Goal: Task Accomplishment & Management: Complete application form

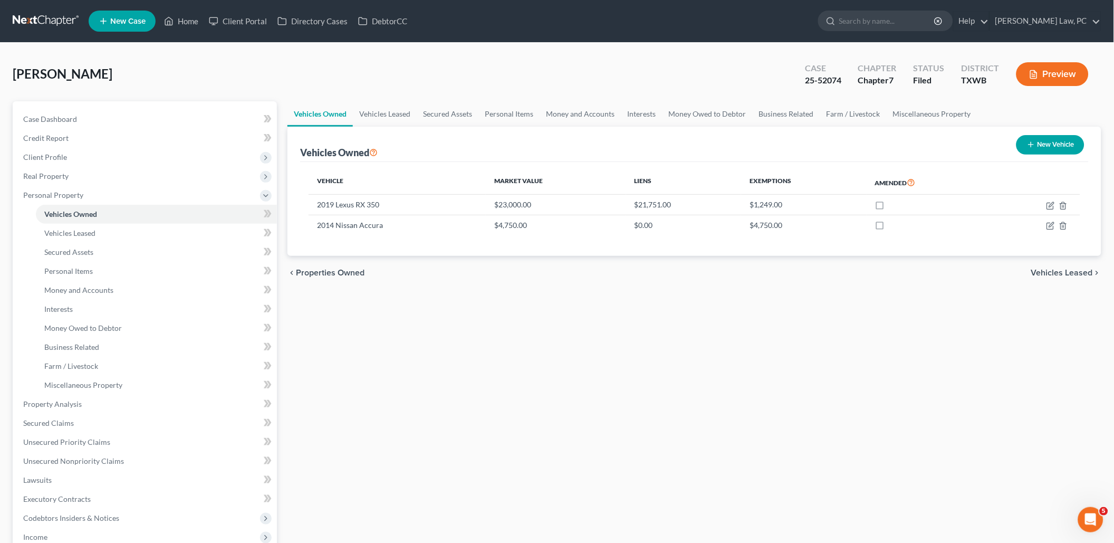
click at [55, 26] on link at bounding box center [46, 21] width 67 height 19
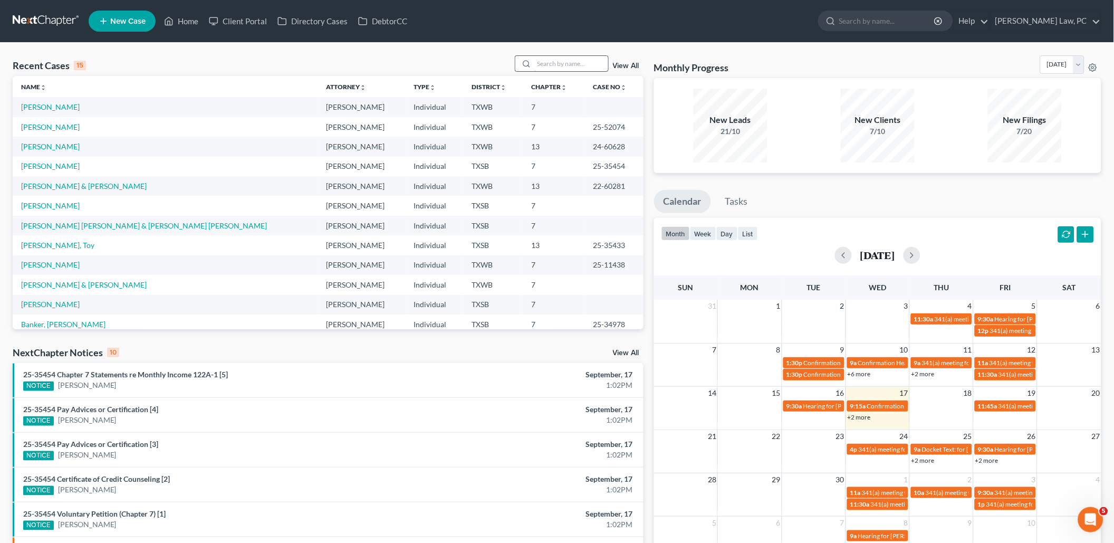
click at [558, 65] on input "search" at bounding box center [571, 63] width 74 height 15
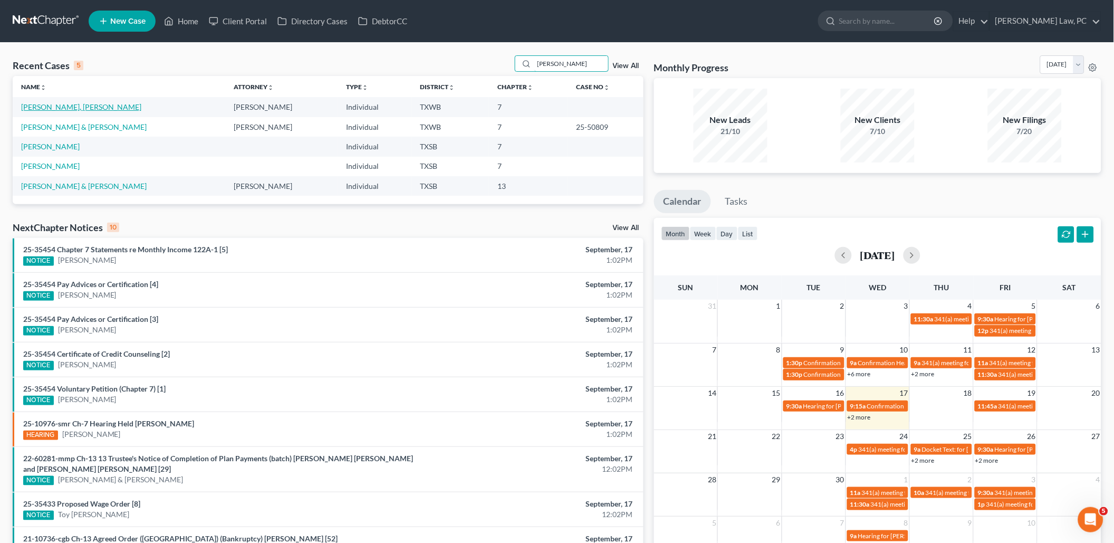
type input "cruz"
click at [69, 108] on link "[PERSON_NAME], [PERSON_NAME]" at bounding box center [81, 106] width 120 height 9
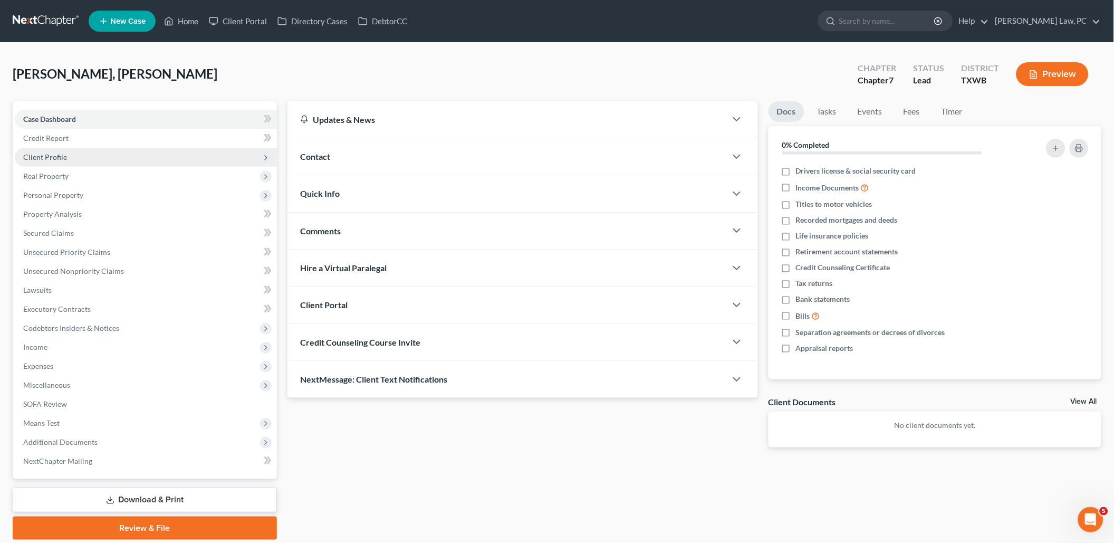
click at [108, 152] on span "Client Profile" at bounding box center [146, 157] width 262 height 19
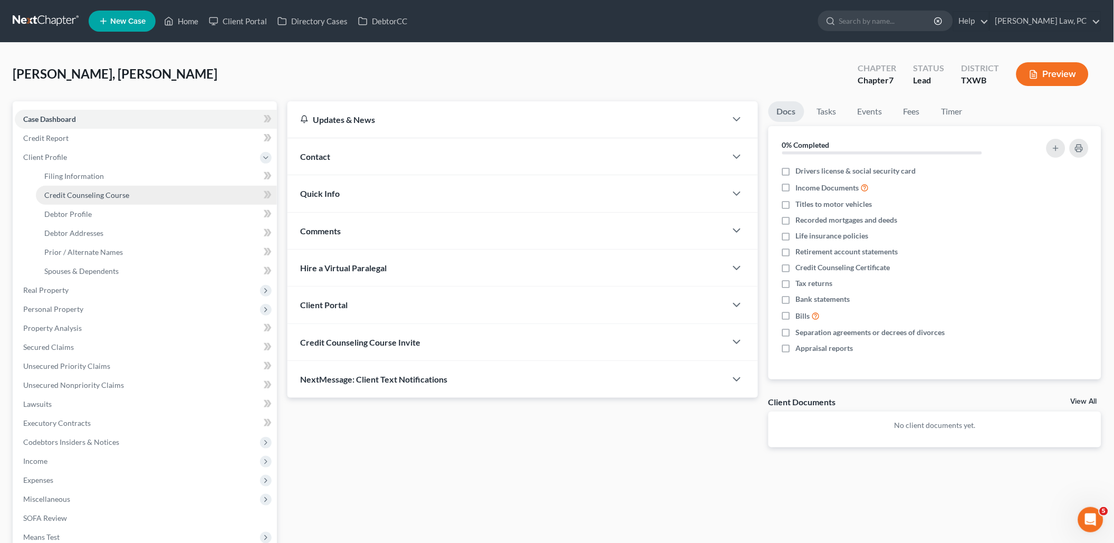
click at [93, 190] on span "Credit Counseling Course" at bounding box center [86, 194] width 85 height 9
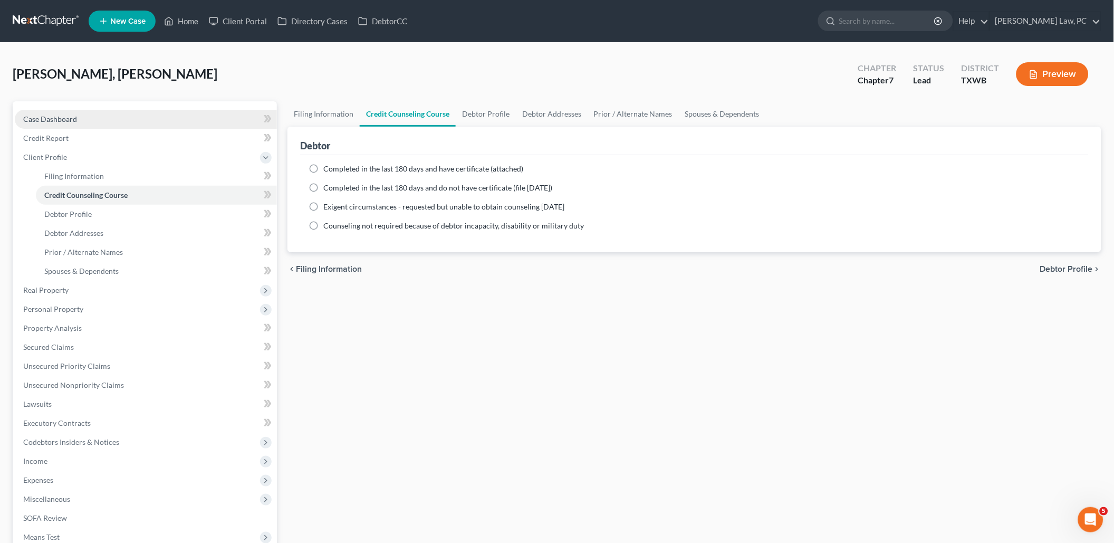
click at [69, 119] on span "Case Dashboard" at bounding box center [50, 118] width 54 height 9
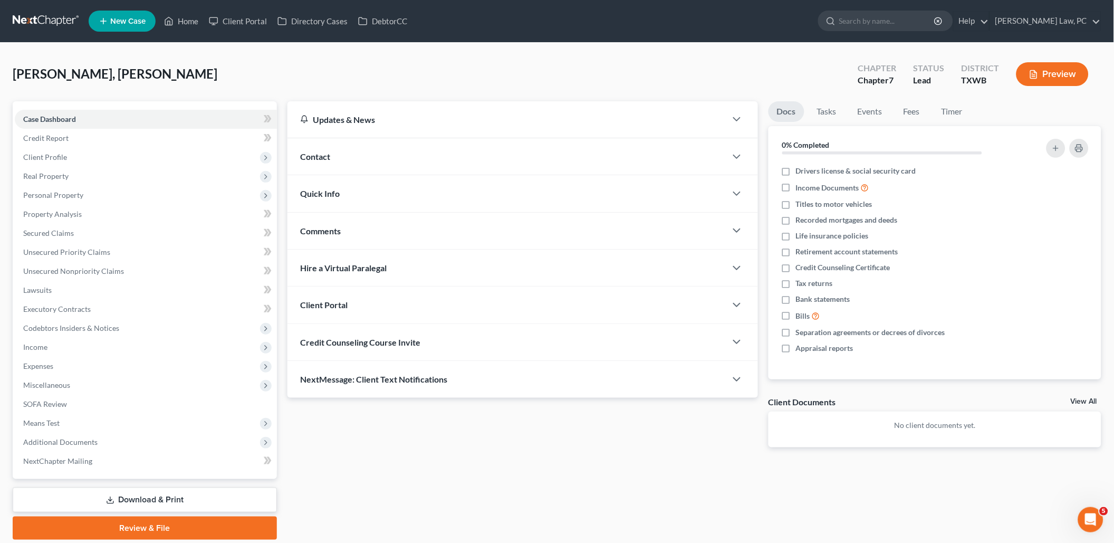
click at [345, 346] on div "Credit Counseling Course Invite" at bounding box center [506, 342] width 439 height 36
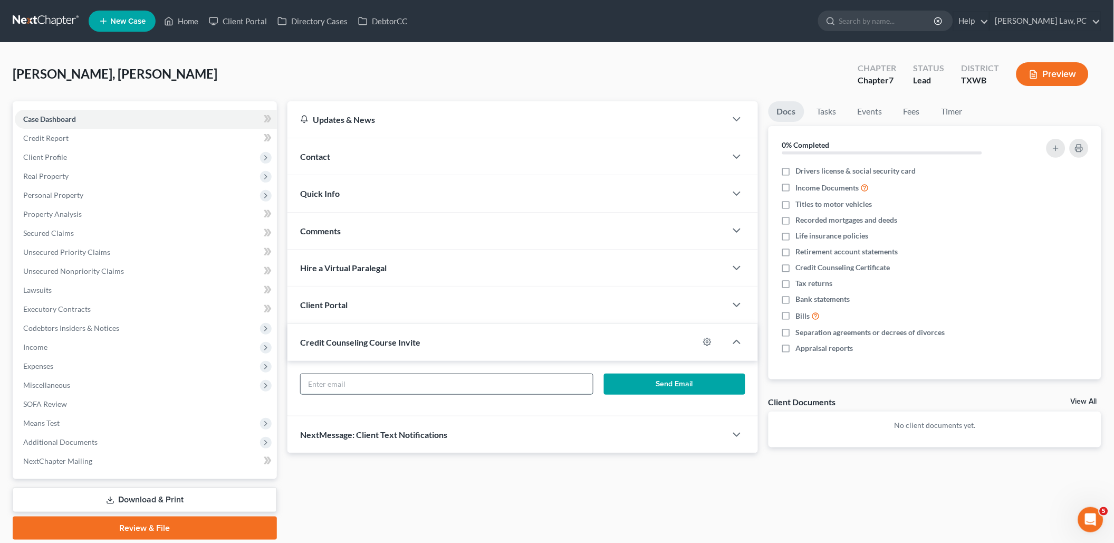
click at [356, 383] on input "text" at bounding box center [447, 384] width 292 height 20
paste input "rmart9008@gmail.com"
type input "rmart9008@gmail.com"
click at [685, 382] on button "Send Email" at bounding box center [674, 383] width 141 height 21
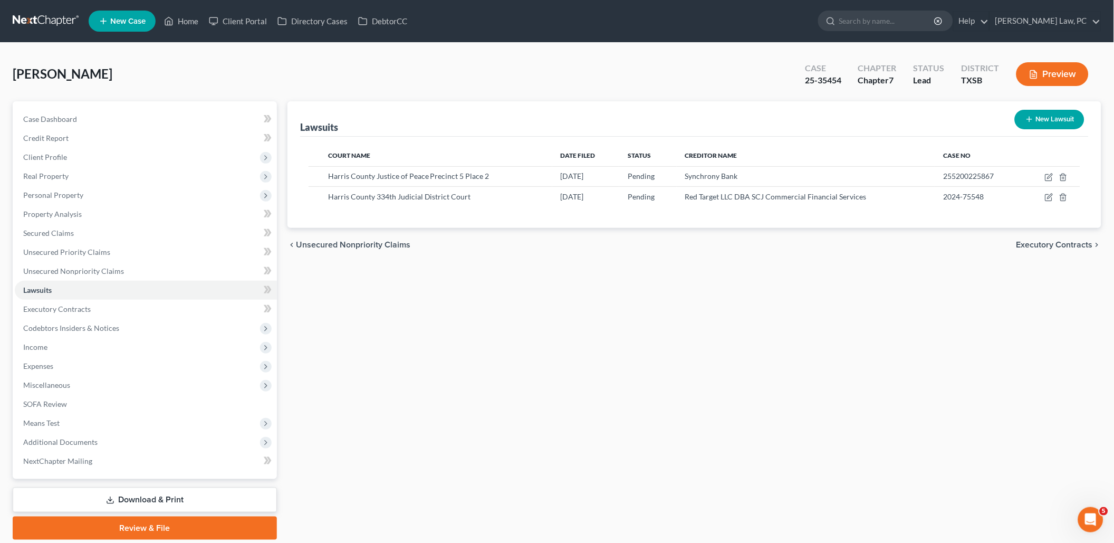
click at [50, 13] on link at bounding box center [46, 21] width 67 height 19
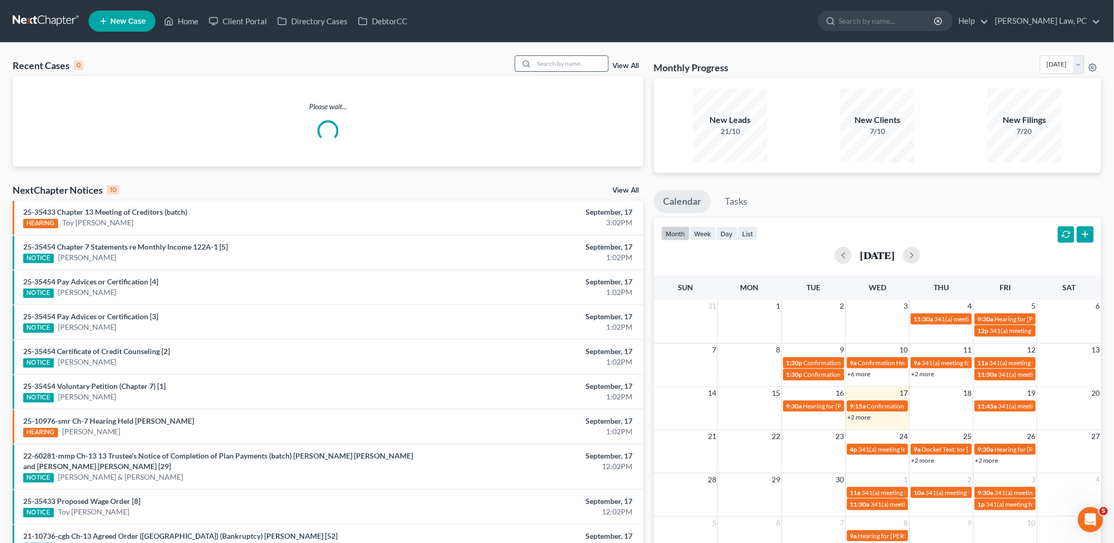
click at [556, 64] on input "search" at bounding box center [571, 63] width 74 height 15
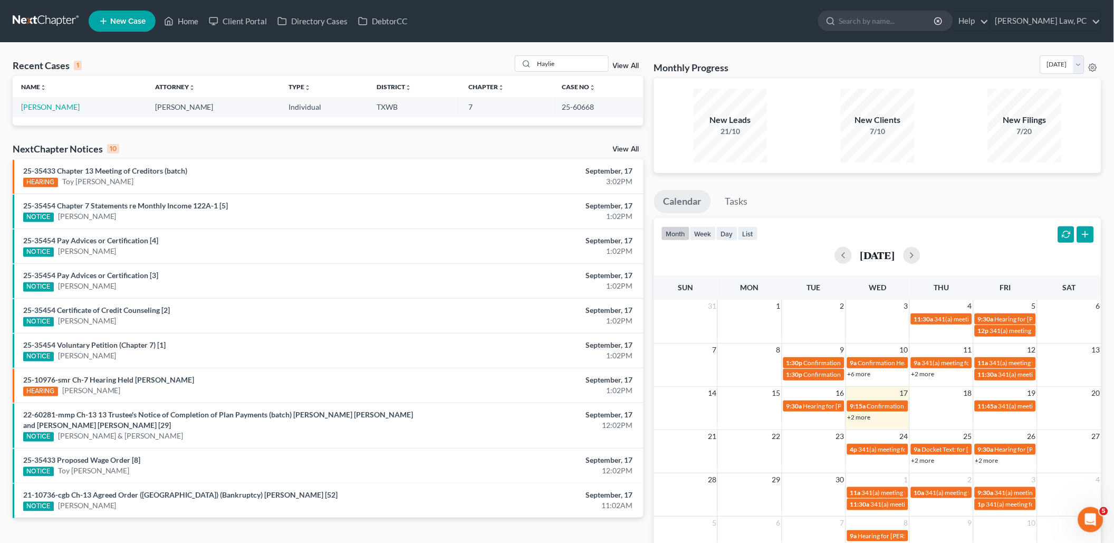
drag, startPoint x: 540, startPoint y: 86, endPoint x: 557, endPoint y: 104, distance: 25.0
click at [557, 104] on td "25-60668" at bounding box center [598, 107] width 90 height 20
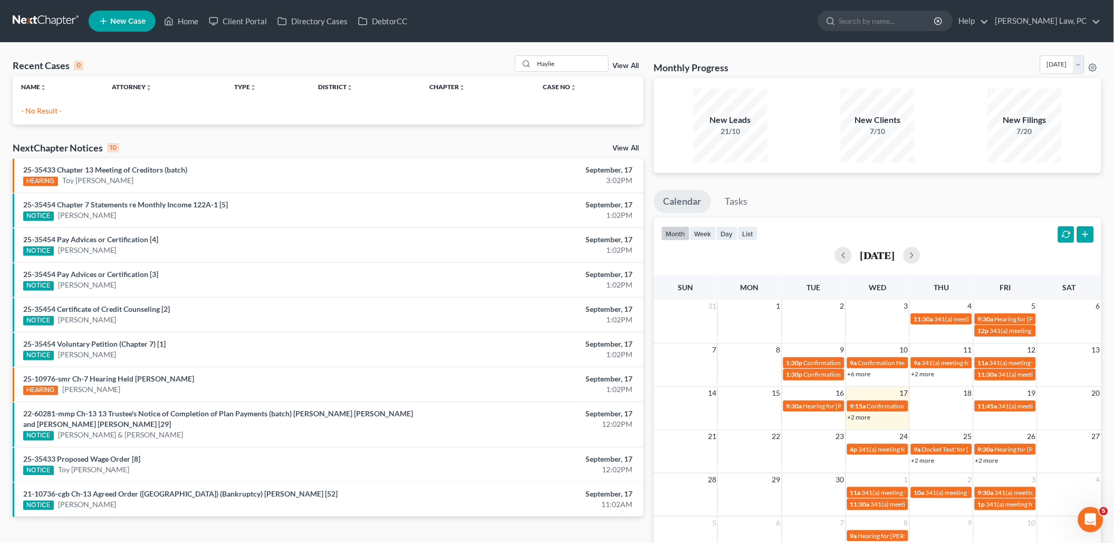
click at [563, 103] on div "Name unfold_more expand_more expand_less Attorney unfold_more expand_more expan…" at bounding box center [328, 96] width 631 height 40
click at [568, 67] on input "Haylie" at bounding box center [571, 63] width 74 height 15
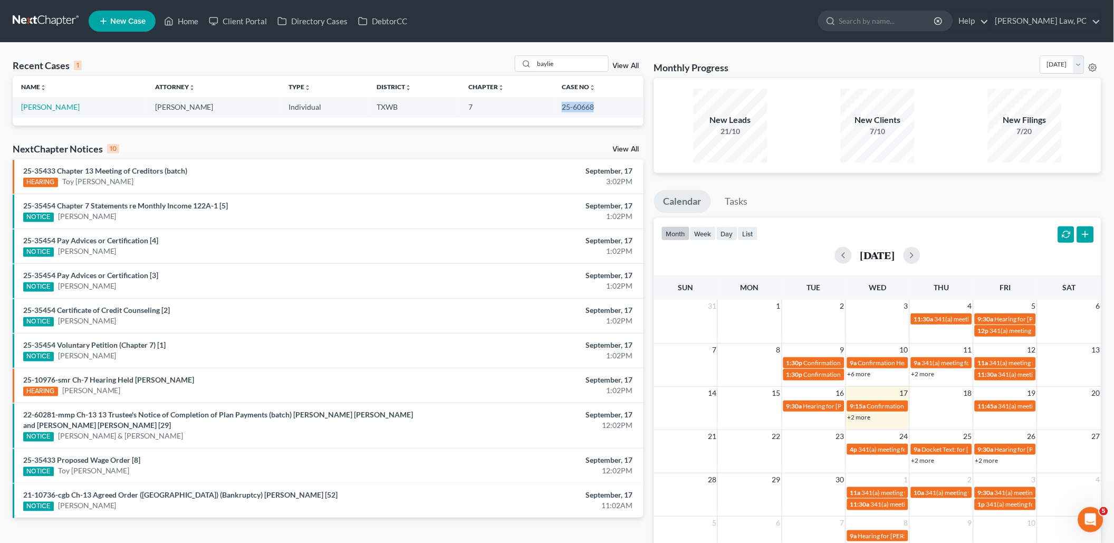
drag, startPoint x: 594, startPoint y: 107, endPoint x: 559, endPoint y: 108, distance: 34.8
click at [559, 108] on td "25-60668" at bounding box center [598, 107] width 90 height 20
copy td "25-60668"
click at [562, 65] on input "baylie" at bounding box center [571, 63] width 74 height 15
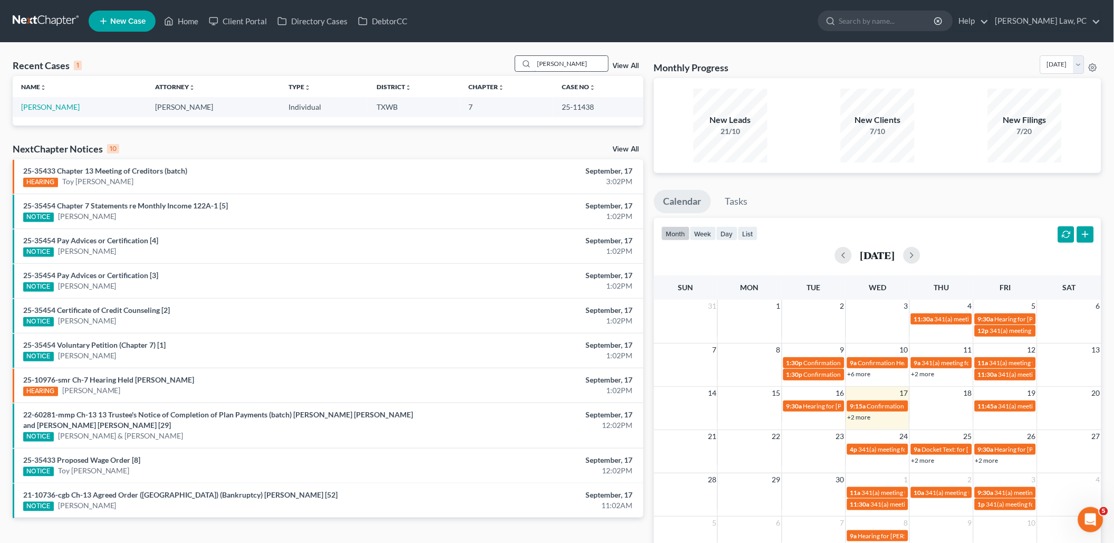
click at [573, 60] on input "Anderson" at bounding box center [571, 63] width 74 height 15
type input "chanta"
click at [60, 107] on link "[PERSON_NAME]" at bounding box center [50, 106] width 59 height 9
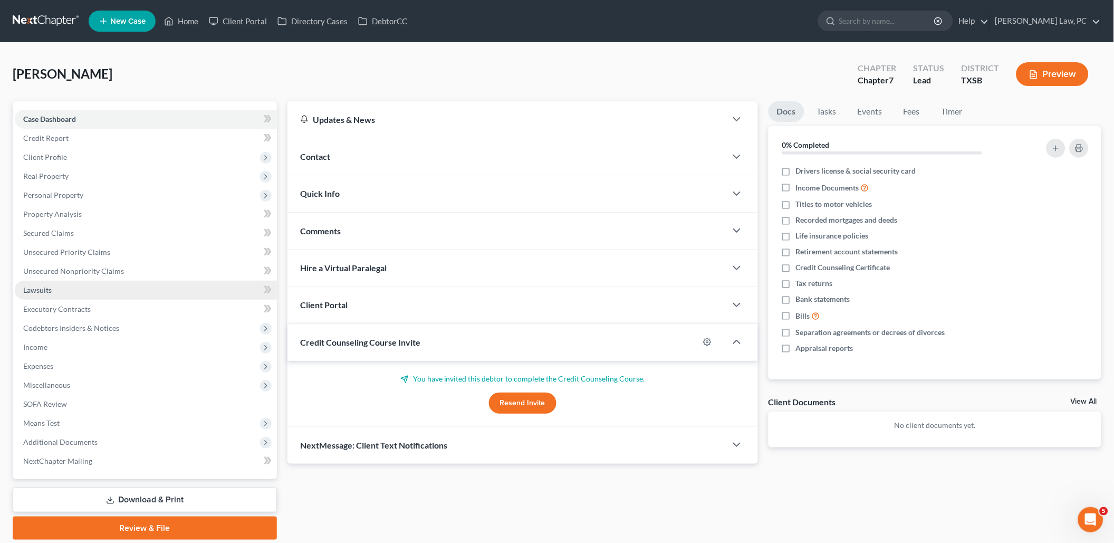
click at [60, 283] on link "Lawsuits" at bounding box center [146, 290] width 262 height 19
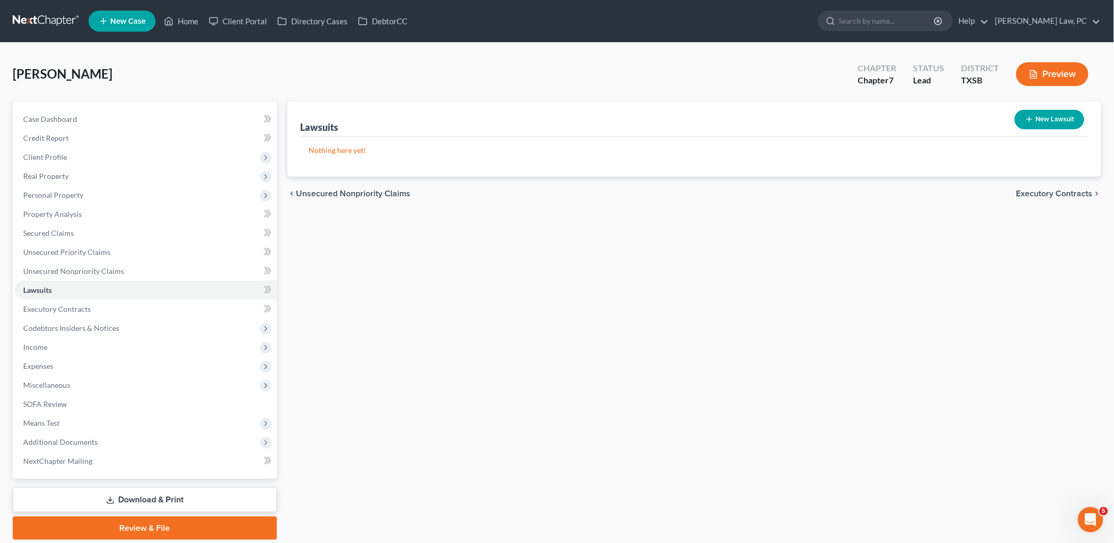
click at [1077, 117] on button "New Lawsuit" at bounding box center [1049, 120] width 70 height 20
select select "0"
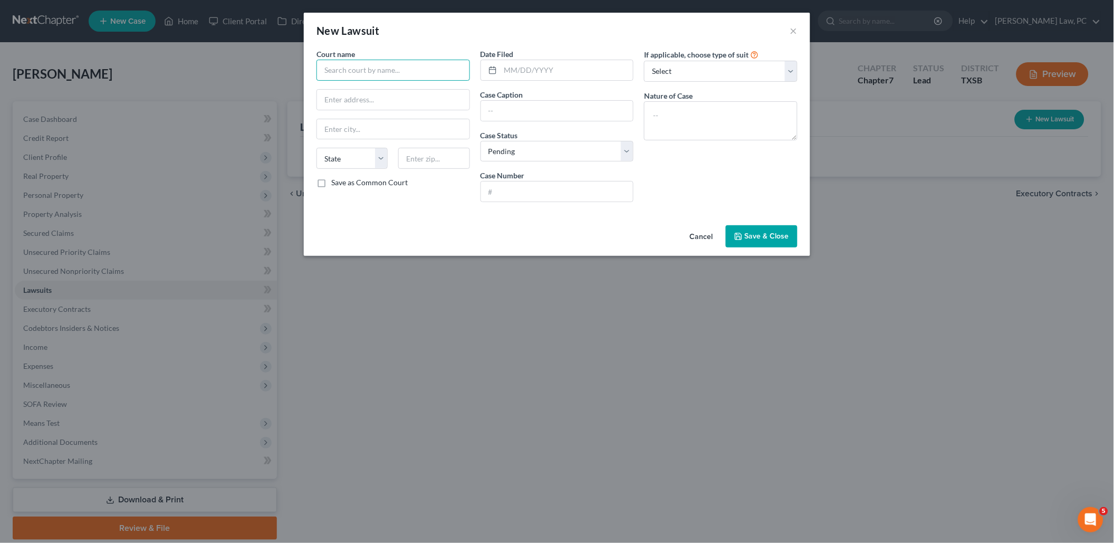
click at [420, 73] on input "text" at bounding box center [392, 70] width 153 height 21
type input "Harris County"
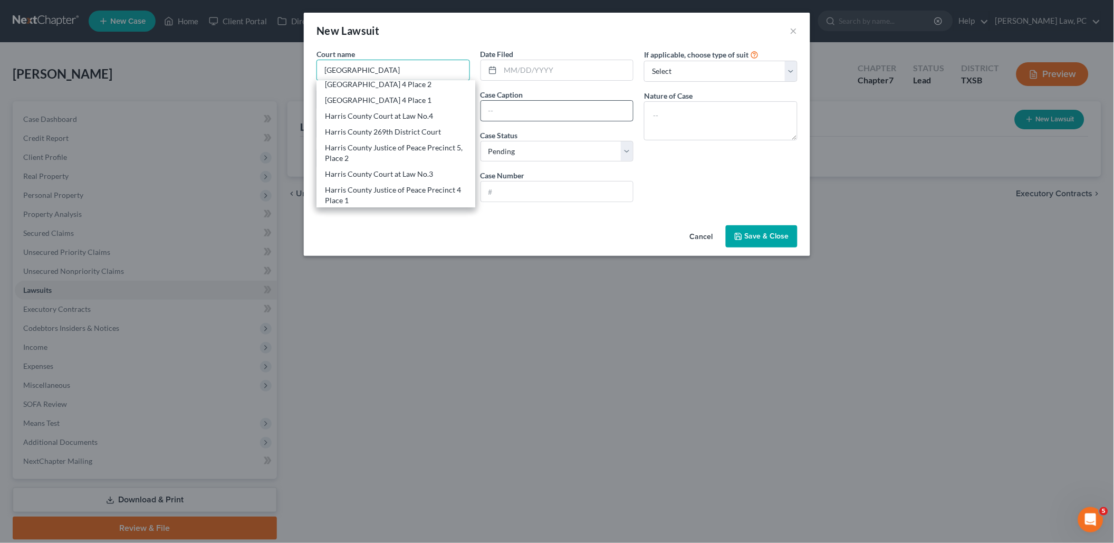
scroll to position [641, 0]
drag, startPoint x: 377, startPoint y: 71, endPoint x: 324, endPoint y: 70, distance: 53.3
click at [324, 70] on input "Harris County" at bounding box center [392, 70] width 153 height 21
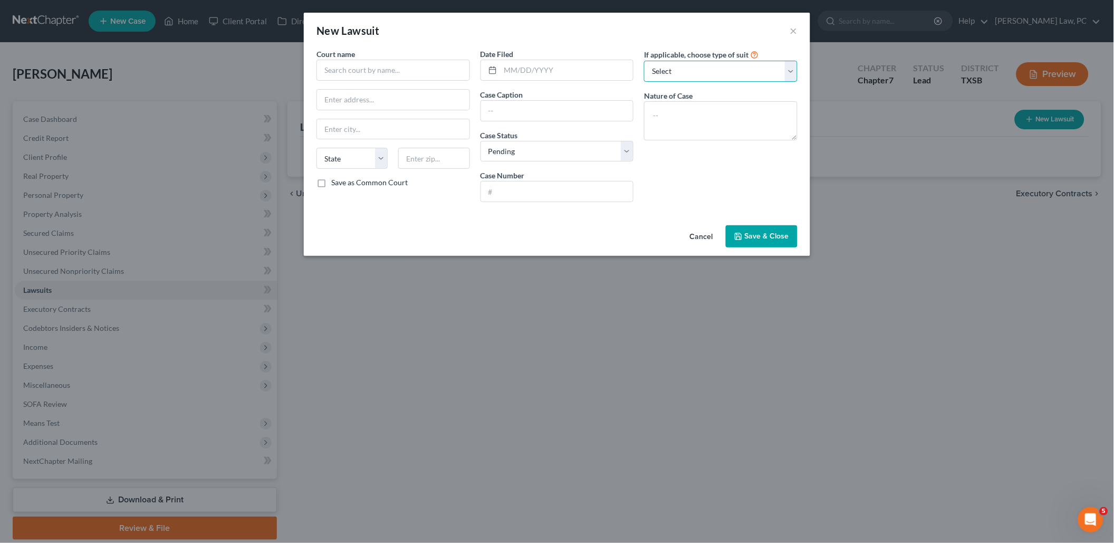
select select "4"
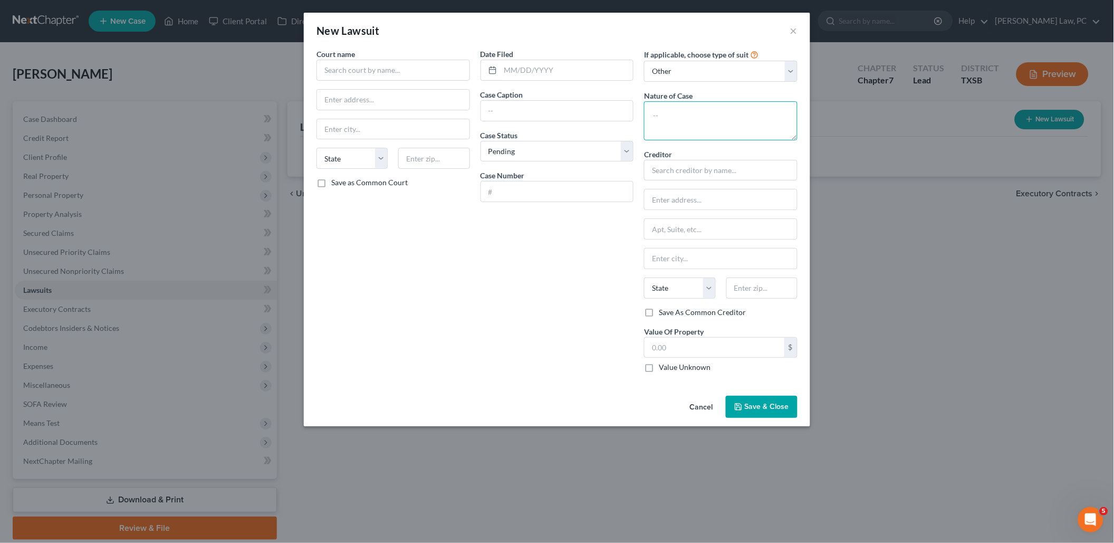
click at [694, 121] on textarea at bounding box center [720, 120] width 153 height 39
type textarea "∂"
type textarea "Debt Claim"
click at [712, 168] on input "text" at bounding box center [720, 170] width 153 height 21
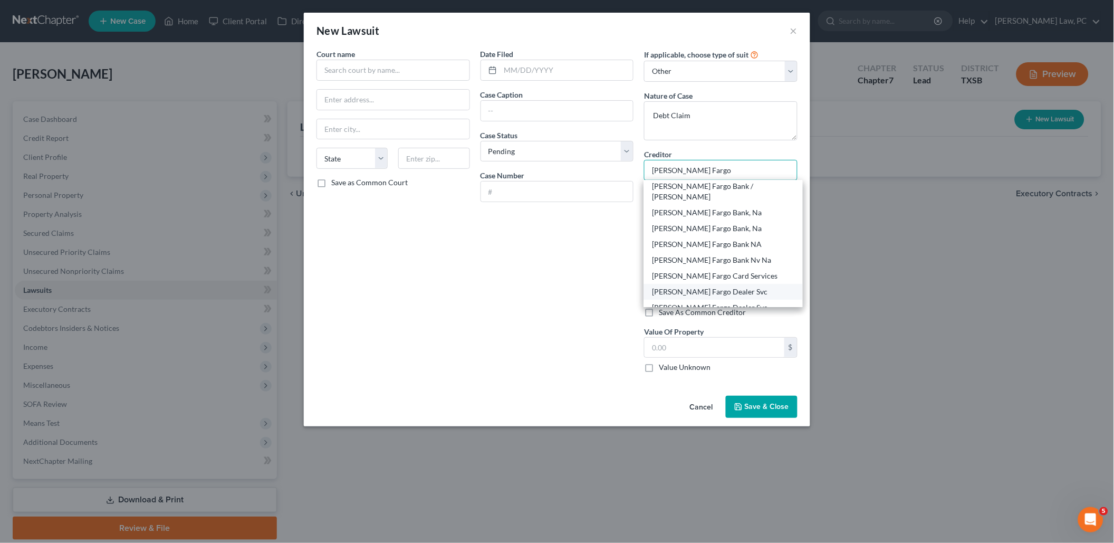
scroll to position [93, 0]
click at [736, 243] on div "Wells Fargo Bank NA" at bounding box center [723, 248] width 142 height 11
type input "Wells Fargo Bank NA"
type input "101 N. Phillips Avenue"
type input "Sioux Falls"
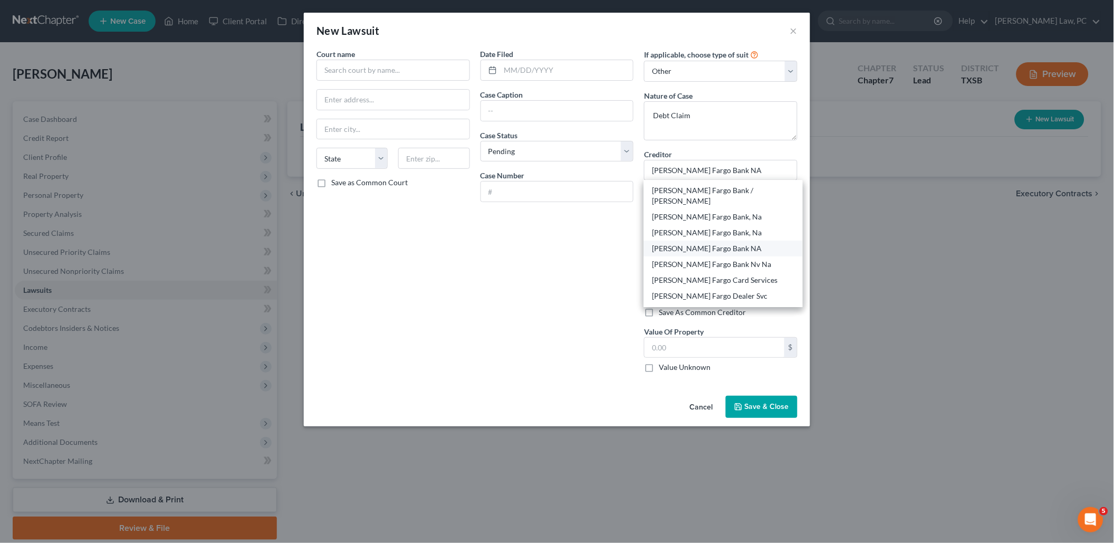
select select "43"
type input "57104"
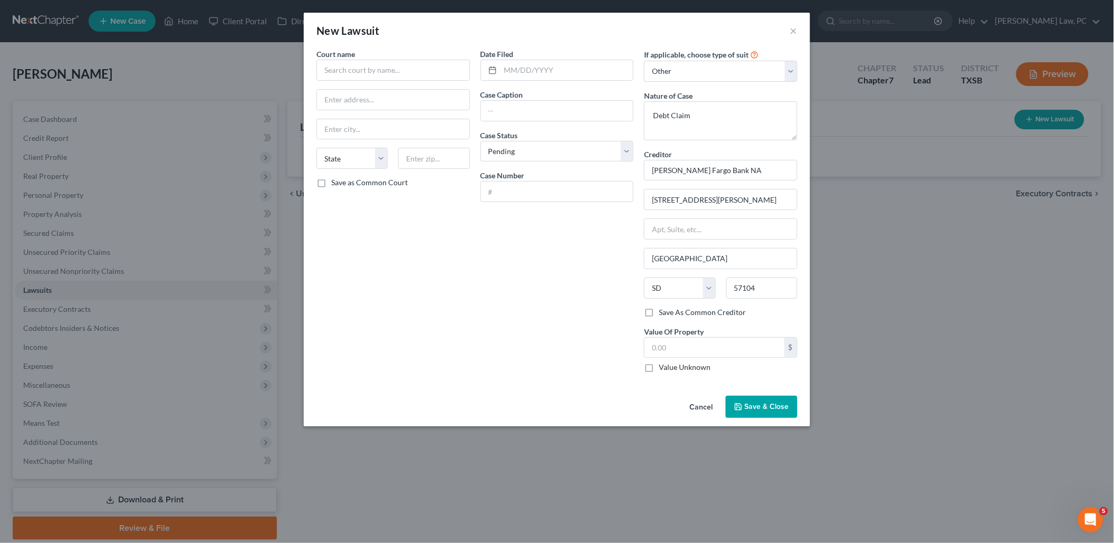
scroll to position [0, 0]
click at [737, 169] on input "Wells Fargo Bank NA" at bounding box center [720, 170] width 153 height 21
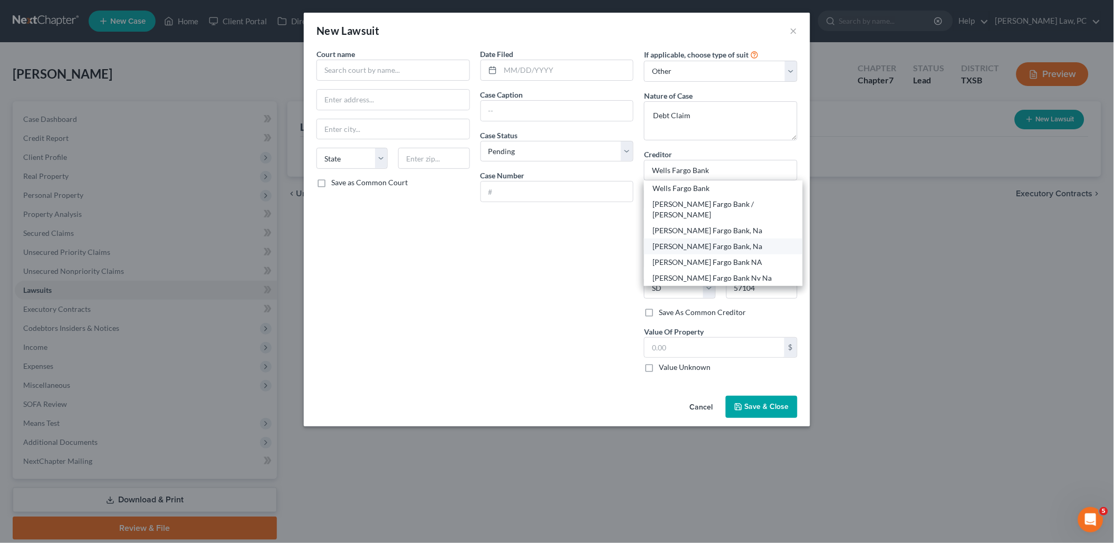
click at [722, 241] on div "Wells Fargo Bank, Na" at bounding box center [723, 246] width 142 height 11
type input "Wells Fargo Bank, Na"
type input "1601 Elm St"
type input "Suite 4100"
type input "Dallas"
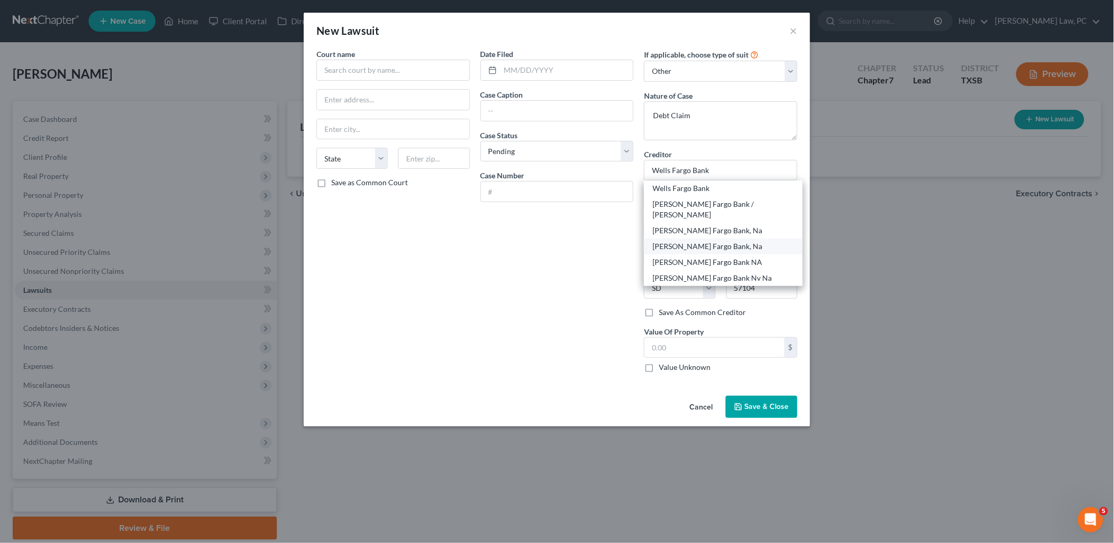
select select "45"
type input "75201"
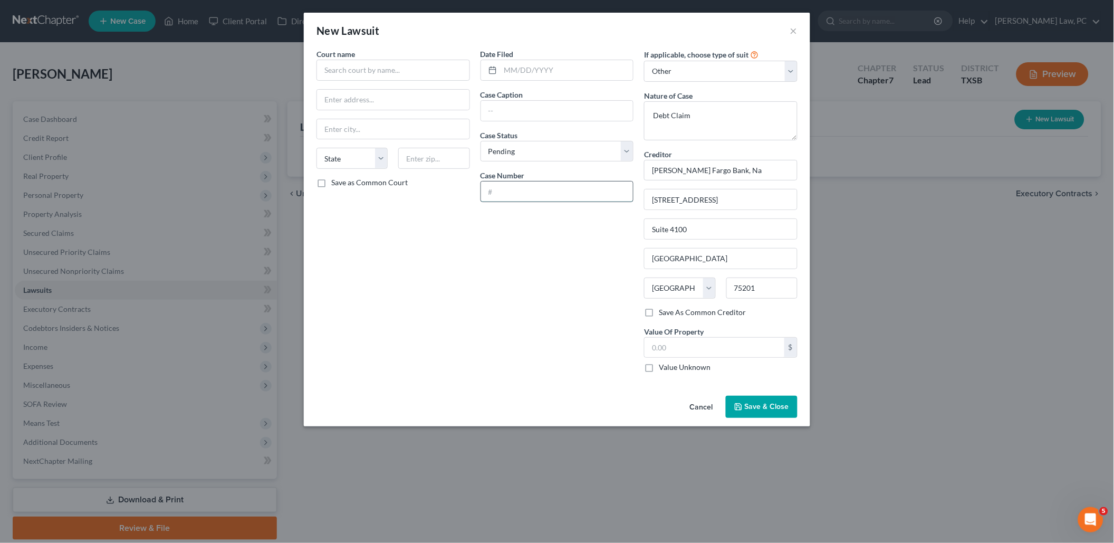
click at [570, 190] on input "text" at bounding box center [557, 191] width 152 height 20
type input "202566000"
click at [526, 72] on input "text" at bounding box center [566, 70] width 133 height 20
type input "09/05/2025"
click at [674, 342] on input "text" at bounding box center [714, 347] width 140 height 20
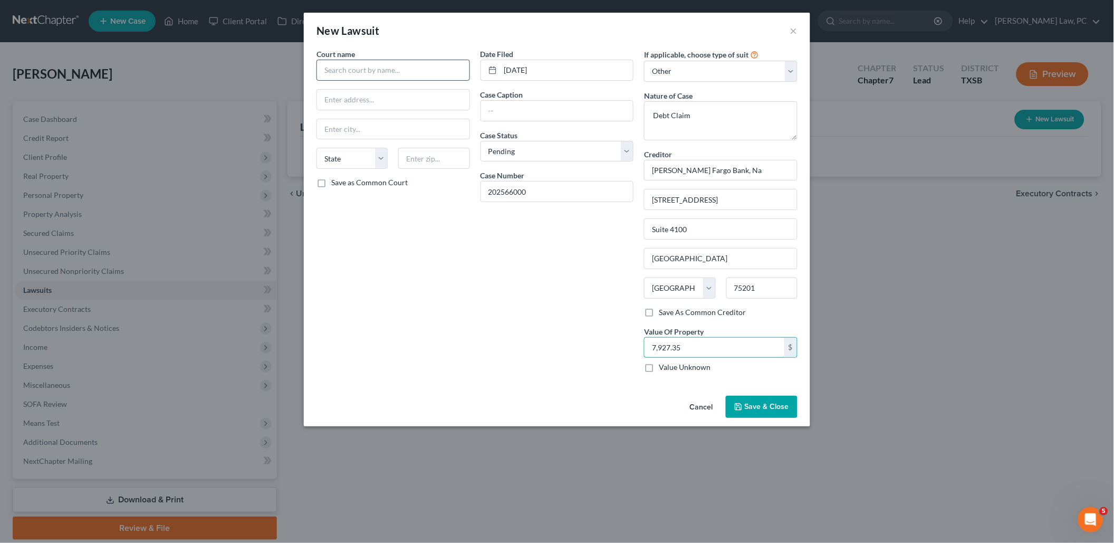
type input "7,927.35"
click at [397, 69] on input "text" at bounding box center [392, 70] width 153 height 21
click at [422, 75] on input "189" at bounding box center [392, 70] width 153 height 21
type input "h"
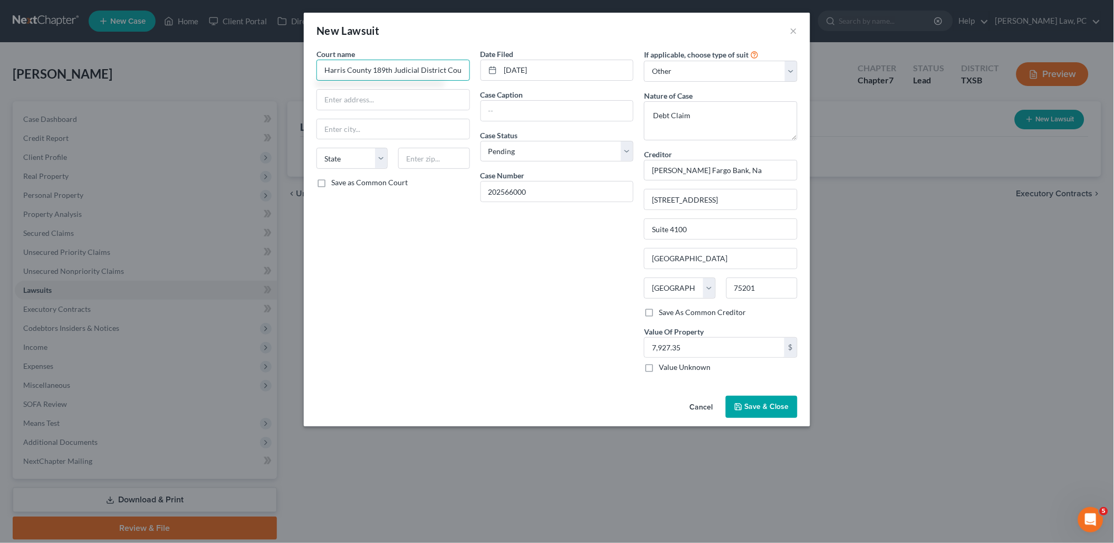
click at [391, 71] on input "Harris County 189th Judicial District Court" at bounding box center [392, 70] width 153 height 21
type input "Harris County 189th Judicial District Court"
type input "1815 Capitol Street"
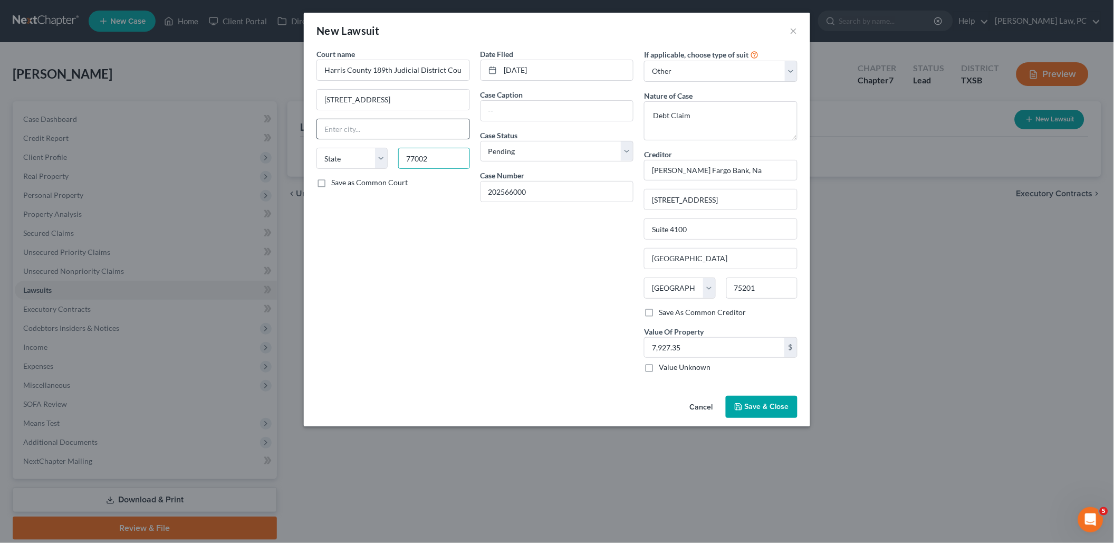
type input "77002"
type input "Houston"
select select "45"
click at [529, 110] on input "text" at bounding box center [557, 111] width 152 height 20
type input "Wells Fargo Bank, NA v. Chantal S Sutherland"
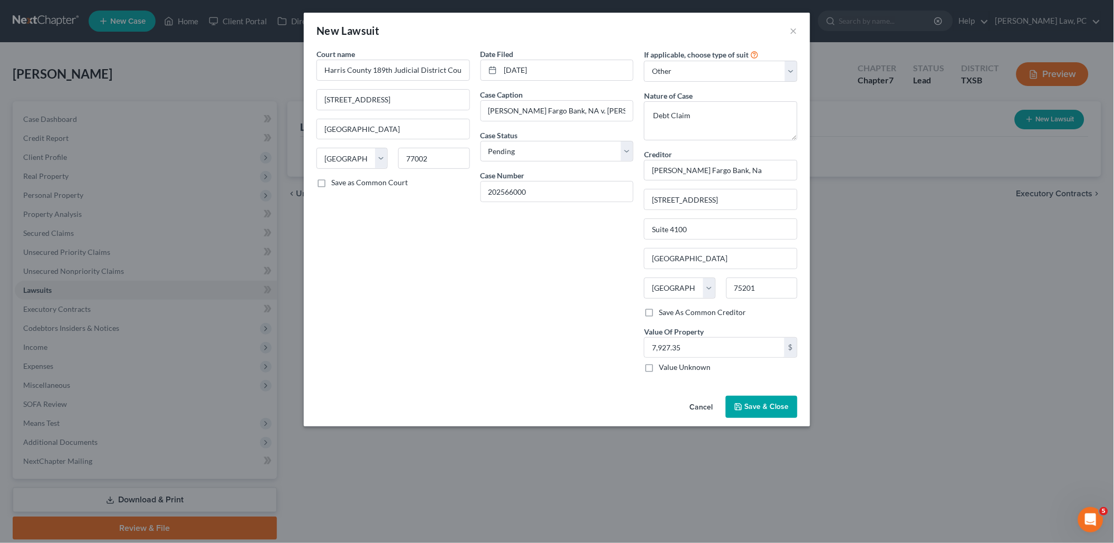
click at [776, 404] on span "Save & Close" at bounding box center [767, 406] width 44 height 9
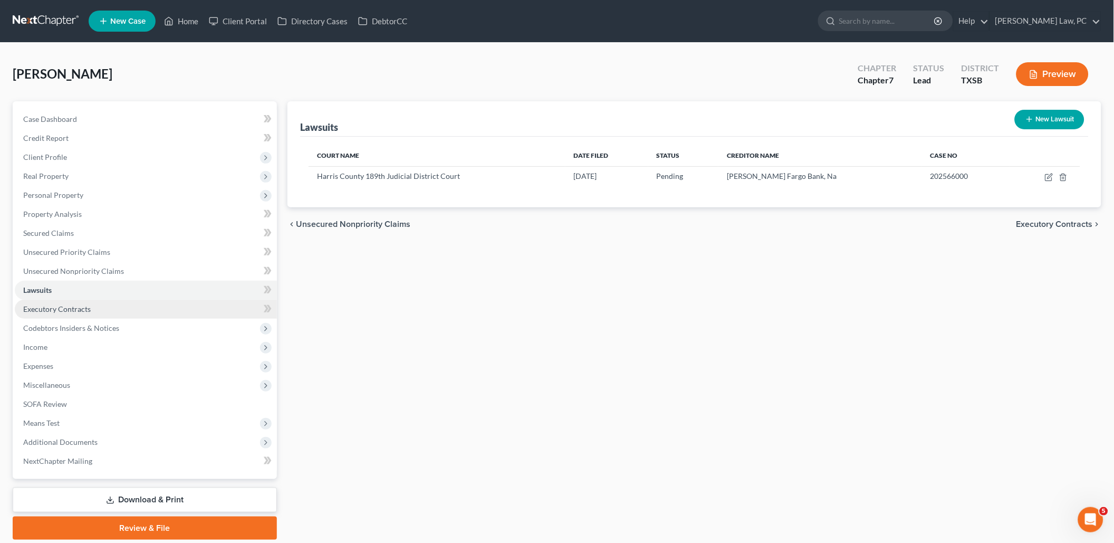
click at [63, 304] on span "Executory Contracts" at bounding box center [56, 308] width 67 height 9
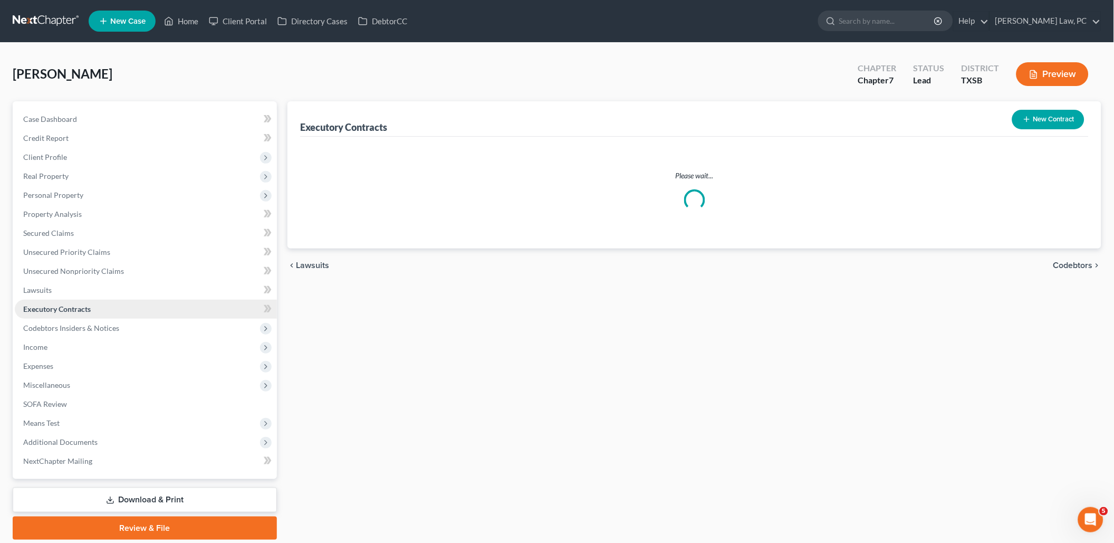
click at [63, 304] on span "Executory Contracts" at bounding box center [56, 308] width 67 height 9
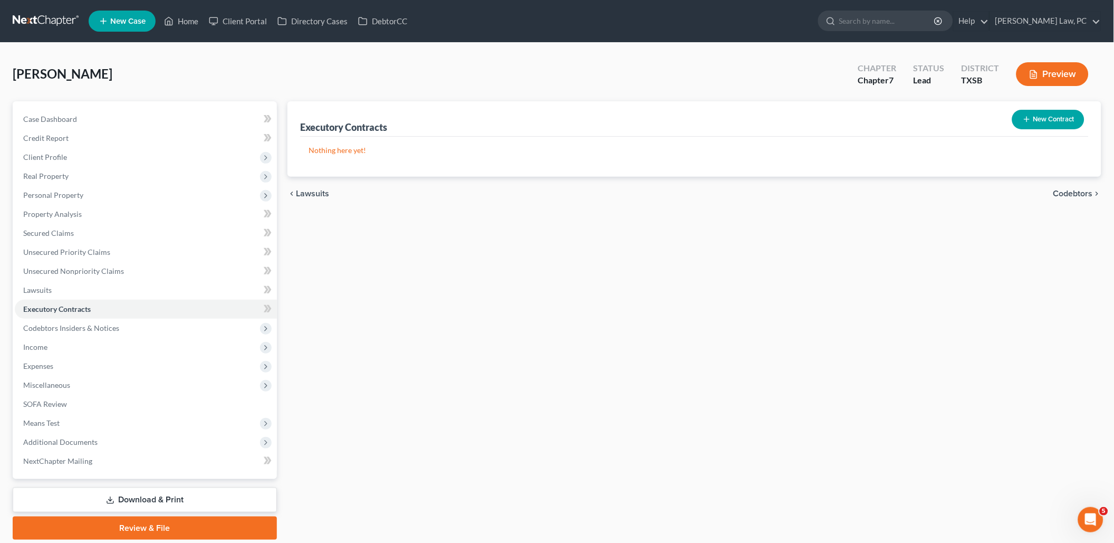
click at [1042, 117] on button "New Contract" at bounding box center [1048, 120] width 72 height 20
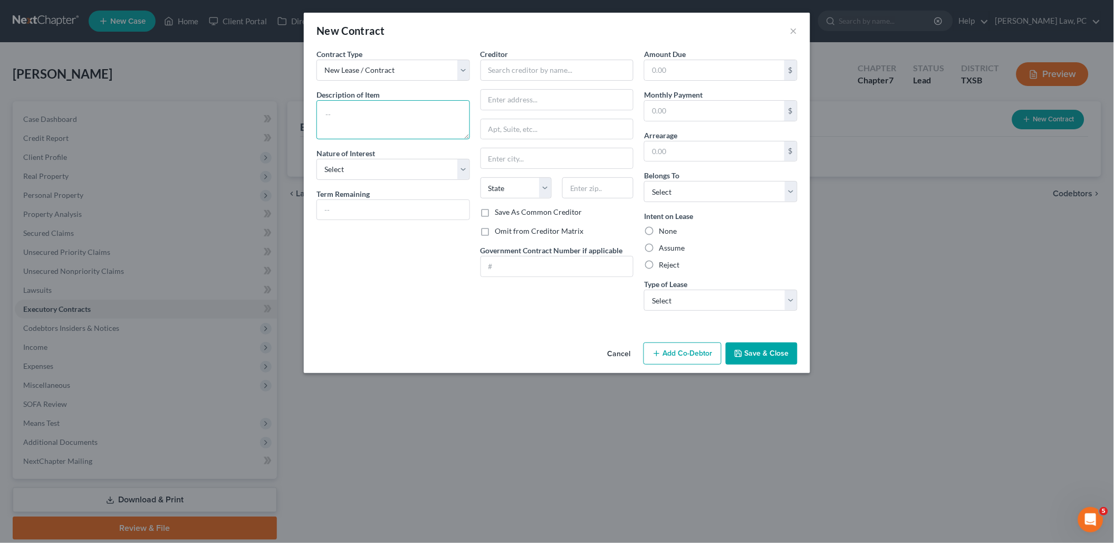
click at [391, 104] on textarea at bounding box center [392, 119] width 153 height 39
type textarea "House Lease"
select select "3"
click at [398, 200] on input "text" at bounding box center [393, 210] width 152 height 20
type input "6 months"
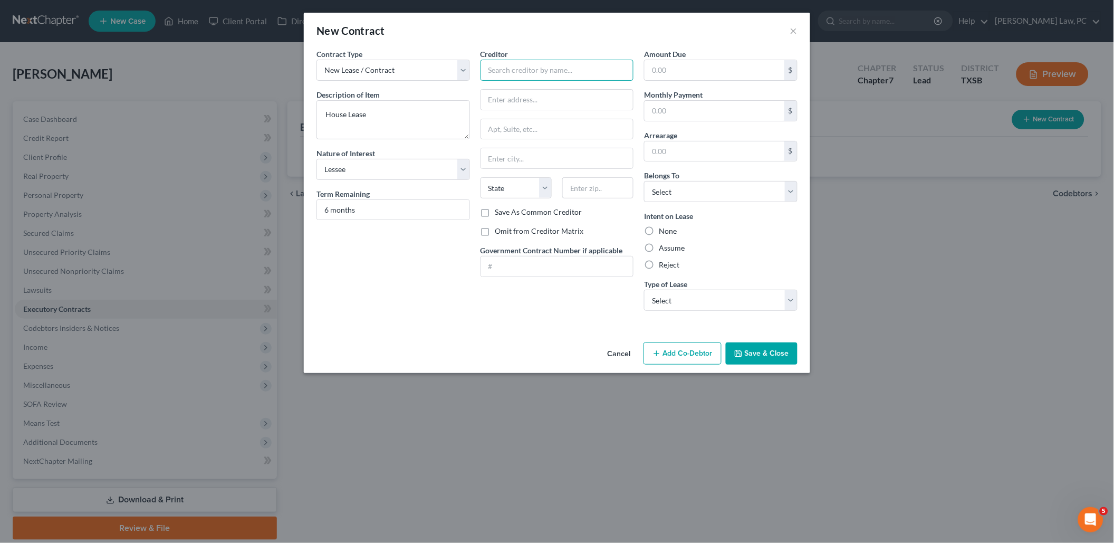
click at [536, 67] on input "text" at bounding box center [556, 70] width 153 height 21
click at [495, 71] on input "REalty Associates" at bounding box center [556, 70] width 153 height 21
type input "Realty Associates"
click at [665, 108] on input "text" at bounding box center [714, 111] width 140 height 20
type input "1,590"
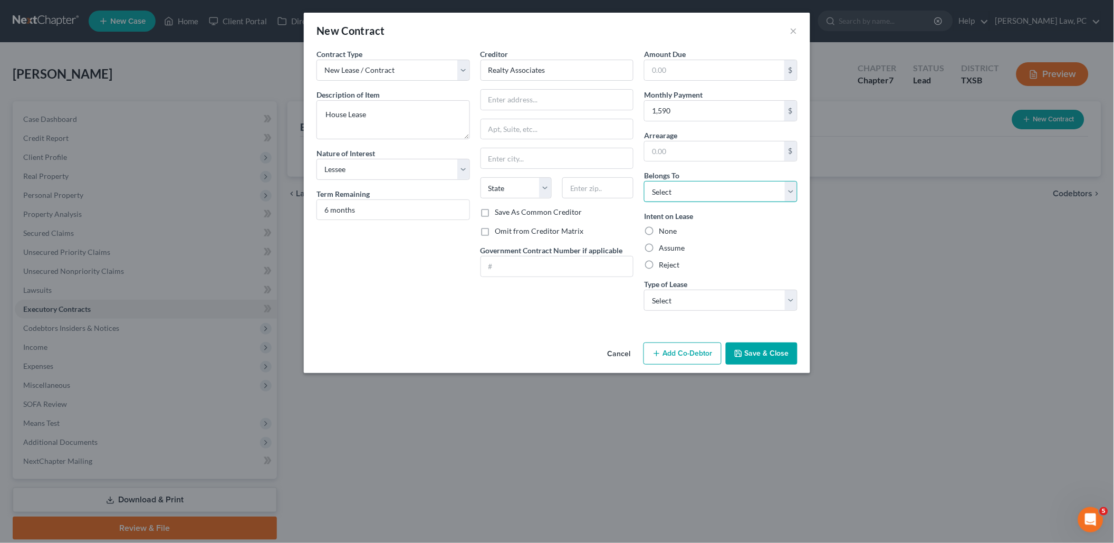
select select "0"
click at [659, 243] on label "Assume" at bounding box center [672, 248] width 26 height 11
click at [663, 243] on input "Assume" at bounding box center [666, 246] width 7 height 7
radio input "true"
click at [558, 101] on input "text" at bounding box center [557, 100] width 152 height 20
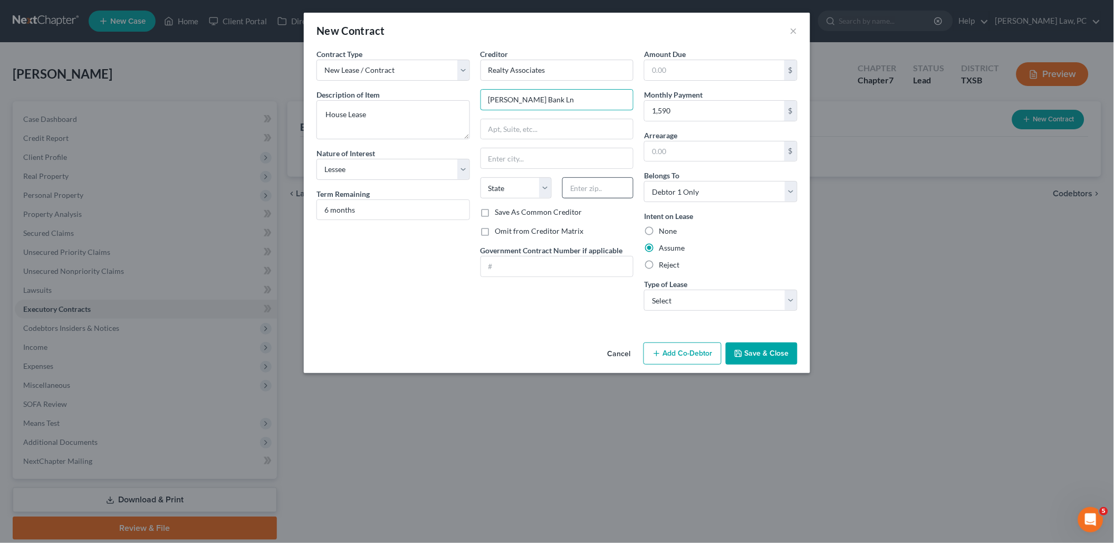
type input "Sandy Bank Ln"
type input "77581"
type input "Pearland"
select select "45"
click at [751, 344] on button "Save & Close" at bounding box center [762, 353] width 72 height 22
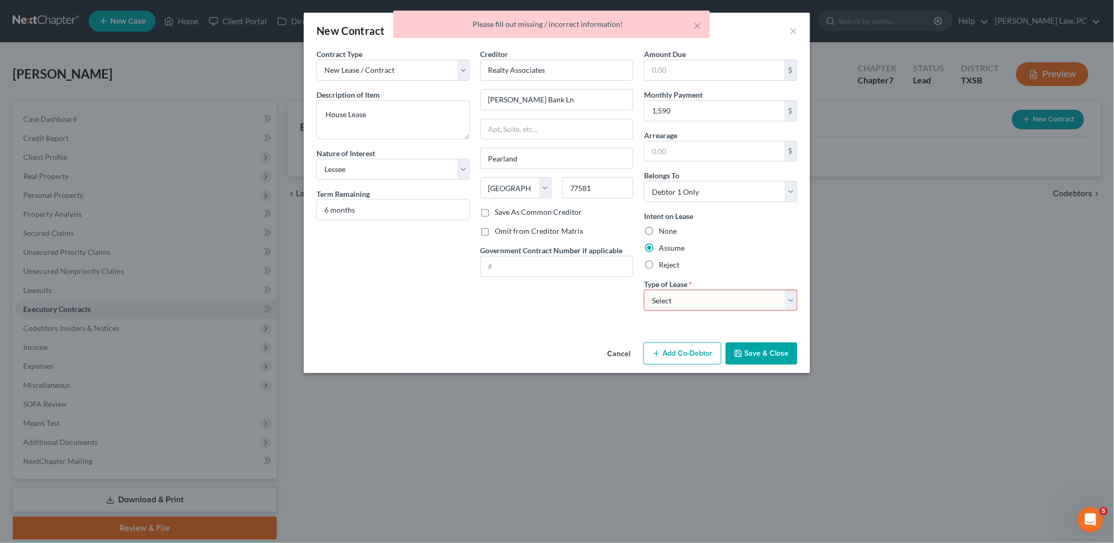
select select "0"
click at [761, 350] on button "Save & Close" at bounding box center [762, 353] width 72 height 22
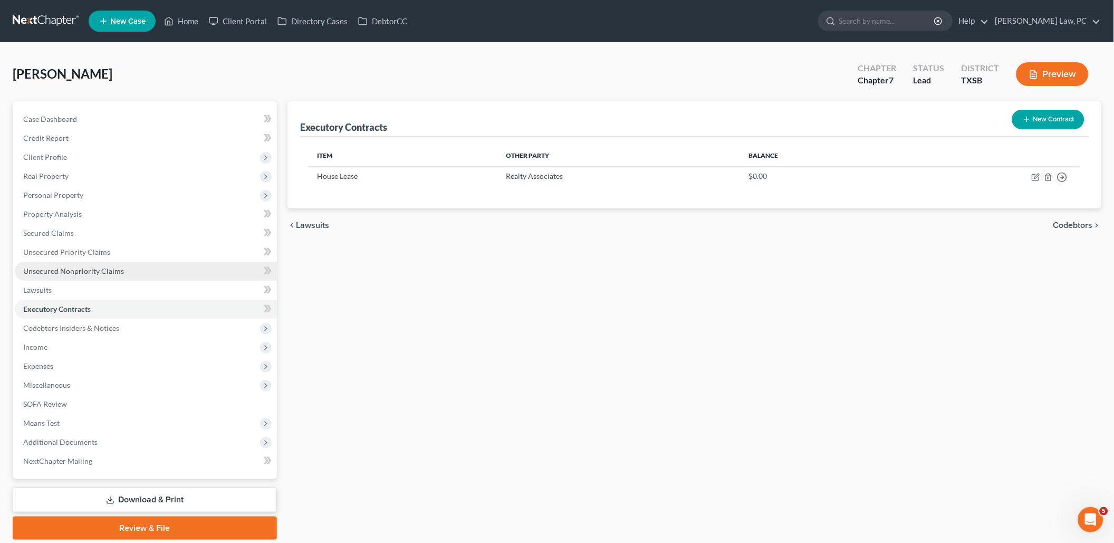
click at [121, 266] on span "Unsecured Nonpriority Claims" at bounding box center [73, 270] width 101 height 9
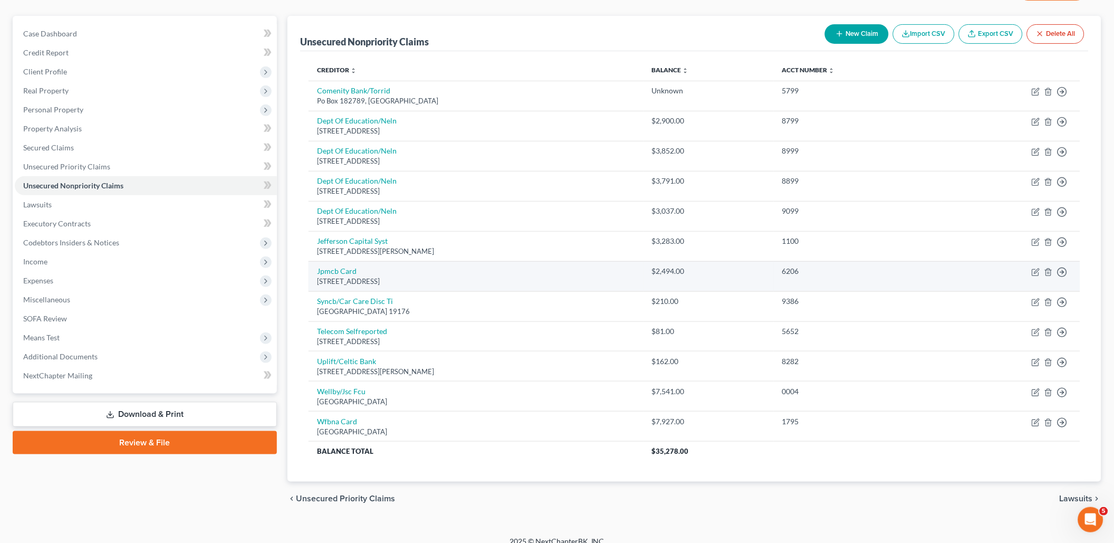
scroll to position [85, 0]
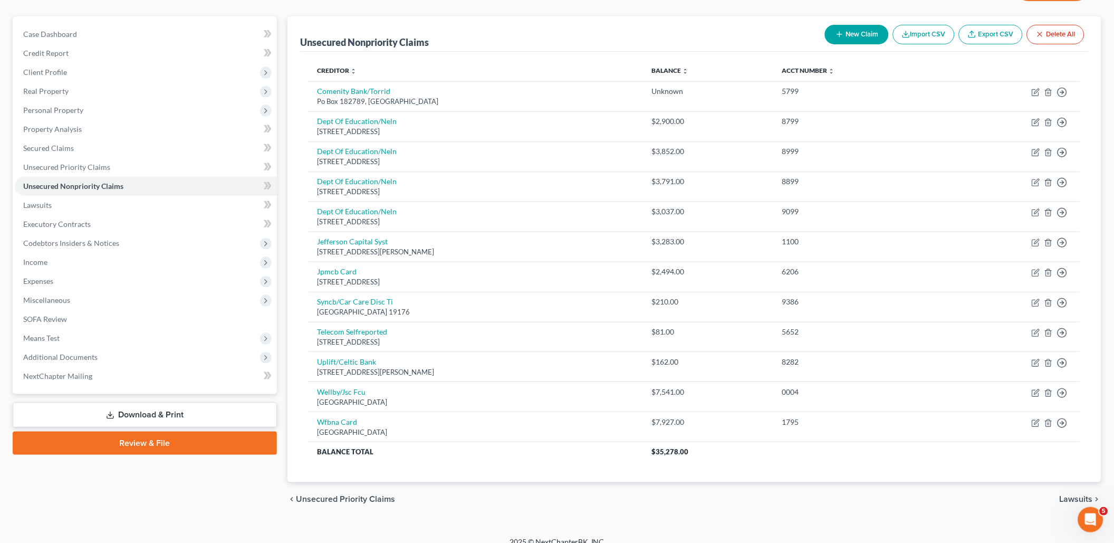
click at [862, 40] on button "New Claim" at bounding box center [857, 35] width 64 height 20
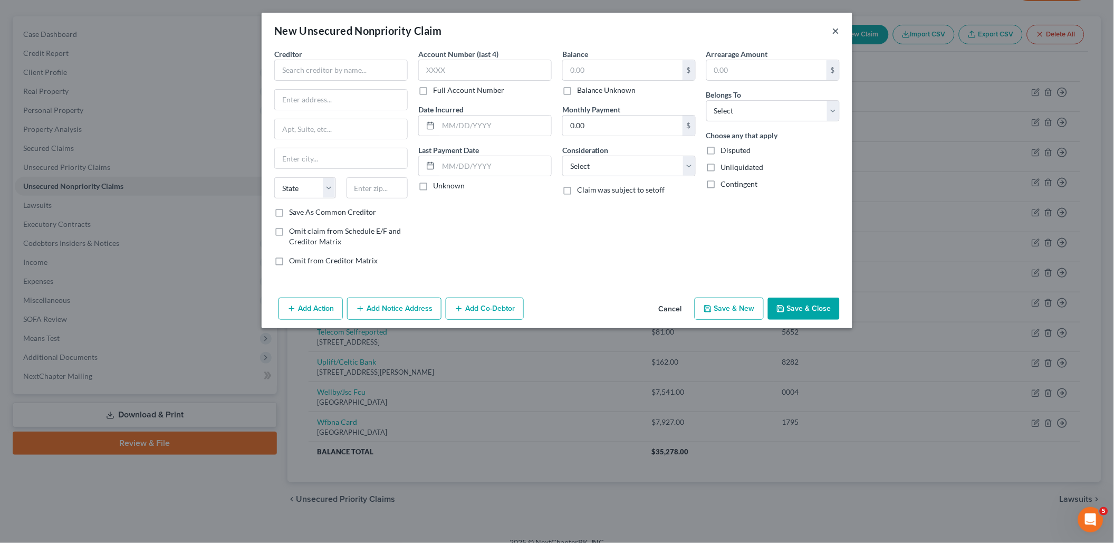
click at [837, 31] on button "×" at bounding box center [835, 30] width 7 height 13
click at [837, 31] on div "New Unsecured Nonpriority Claim ×" at bounding box center [557, 31] width 591 height 36
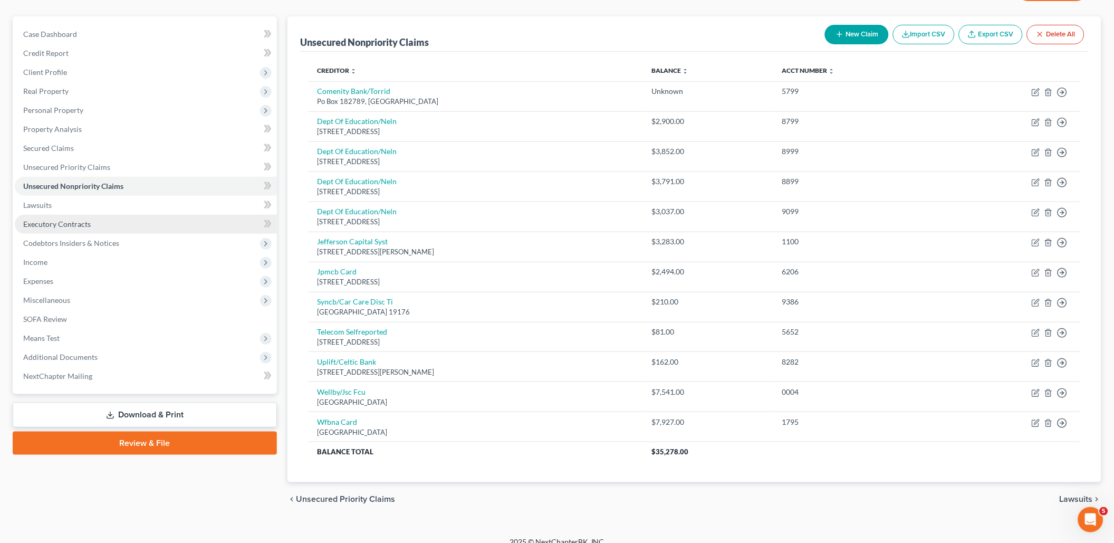
click at [91, 219] on link "Executory Contracts" at bounding box center [146, 224] width 262 height 19
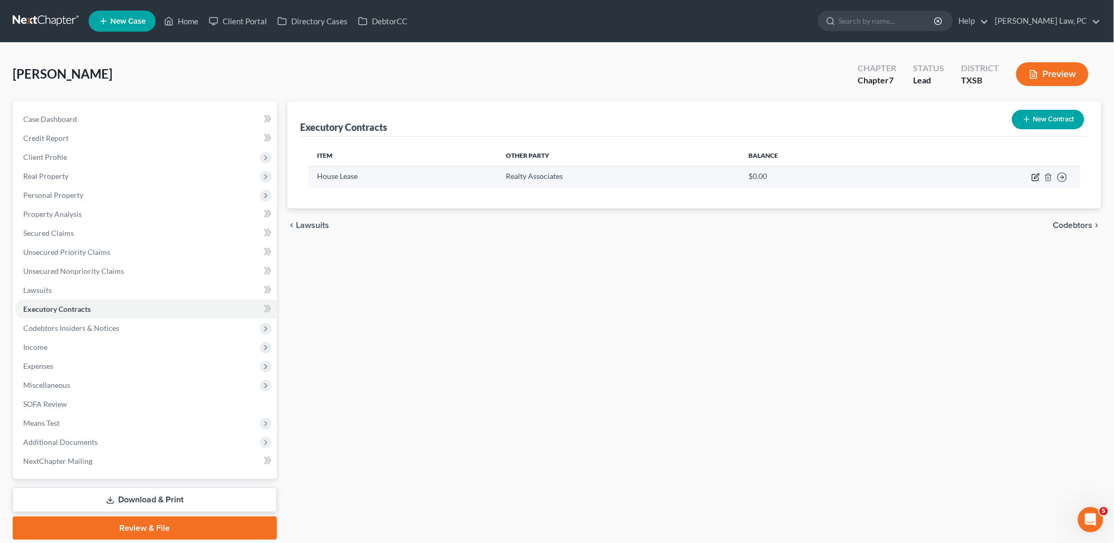
click at [1035, 174] on icon "button" at bounding box center [1035, 177] width 8 height 8
select select "3"
select select "45"
select select "0"
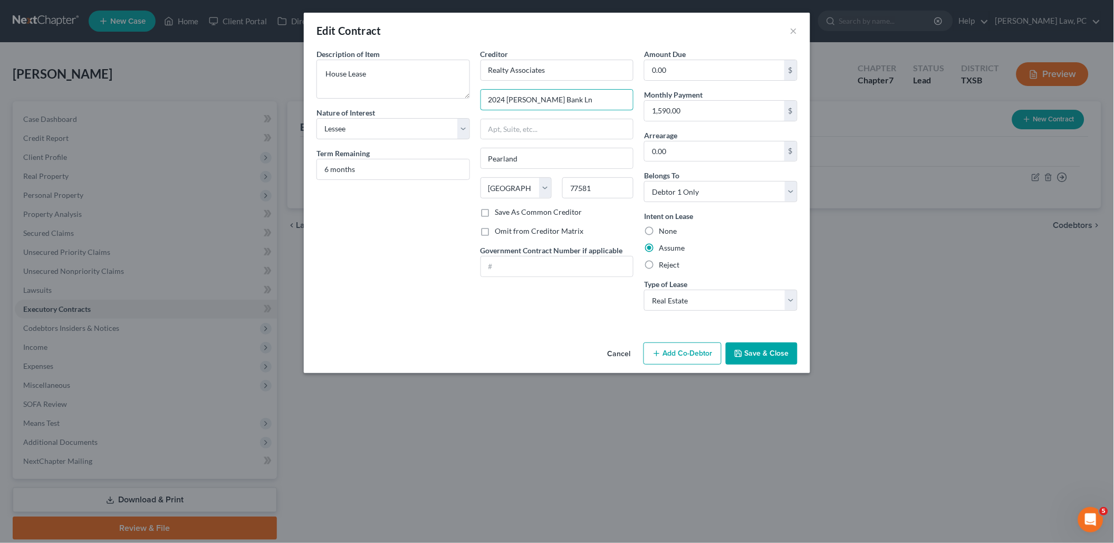
type input "2024 Sandy Bank Ln"
click at [770, 353] on button "Save & Close" at bounding box center [762, 353] width 72 height 22
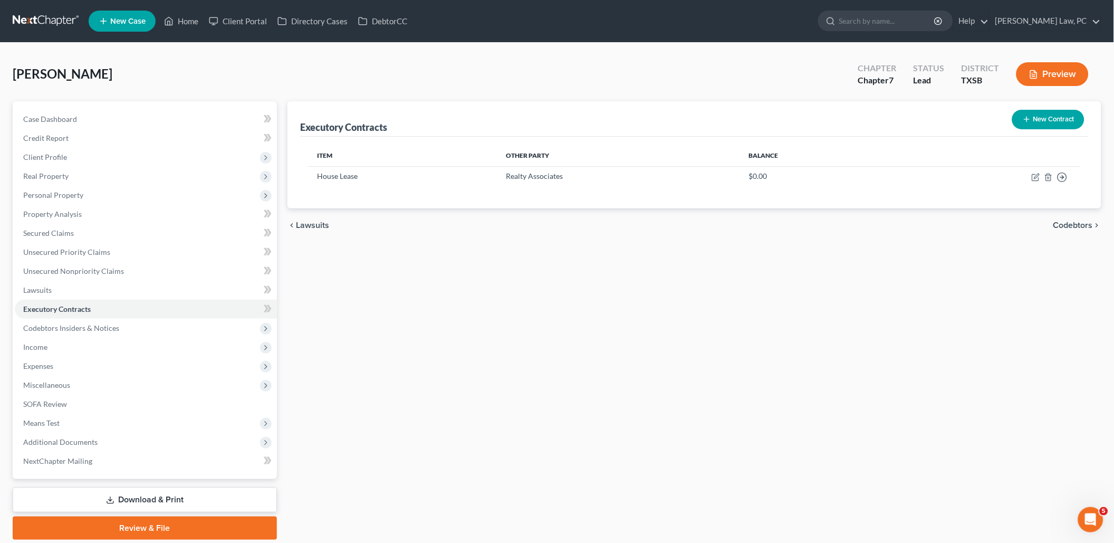
click at [43, 14] on link at bounding box center [46, 21] width 67 height 19
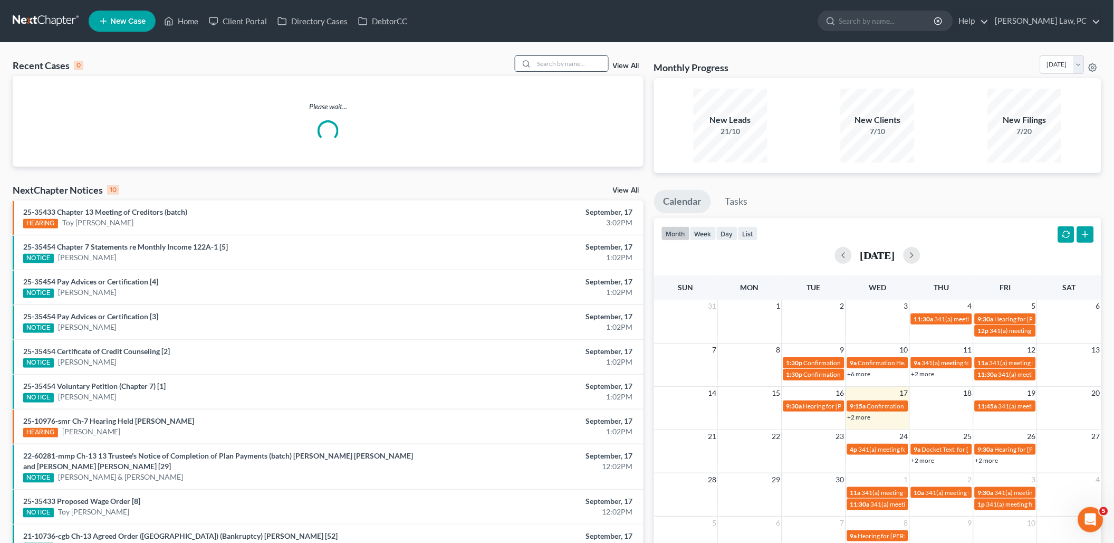
click at [582, 65] on input "search" at bounding box center [571, 63] width 74 height 15
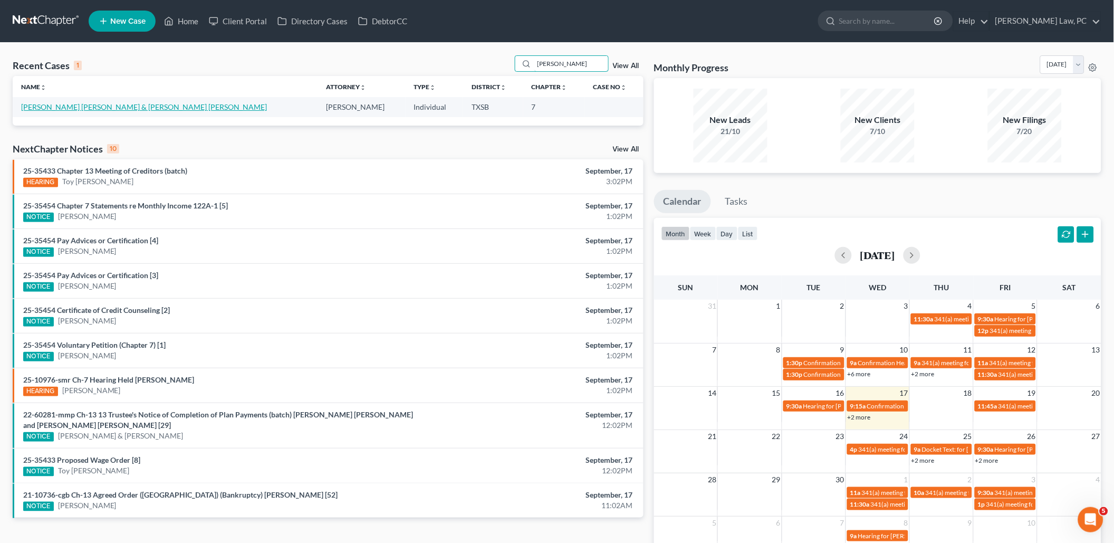
type input "atehortua"
click at [121, 105] on link "[PERSON_NAME] [PERSON_NAME] & [PERSON_NAME] [PERSON_NAME]" at bounding box center [144, 106] width 246 height 9
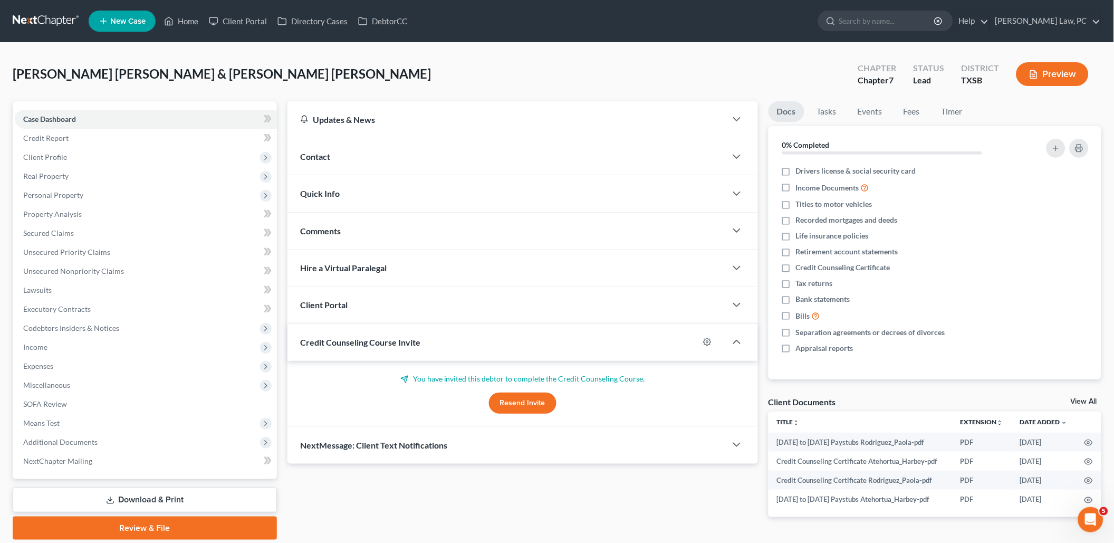
click at [100, 487] on link "Download & Print" at bounding box center [145, 499] width 264 height 25
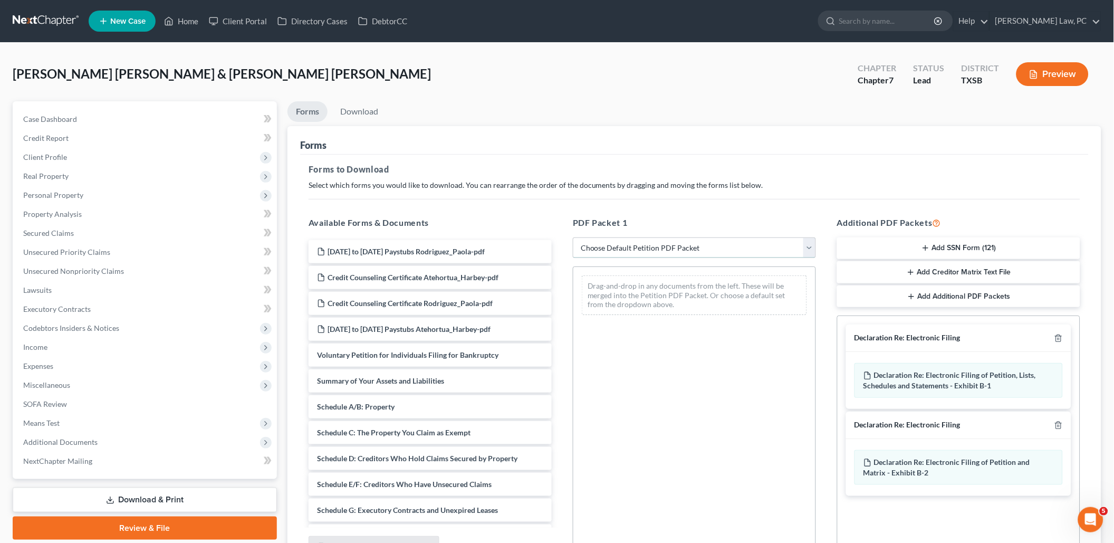
select select "0"
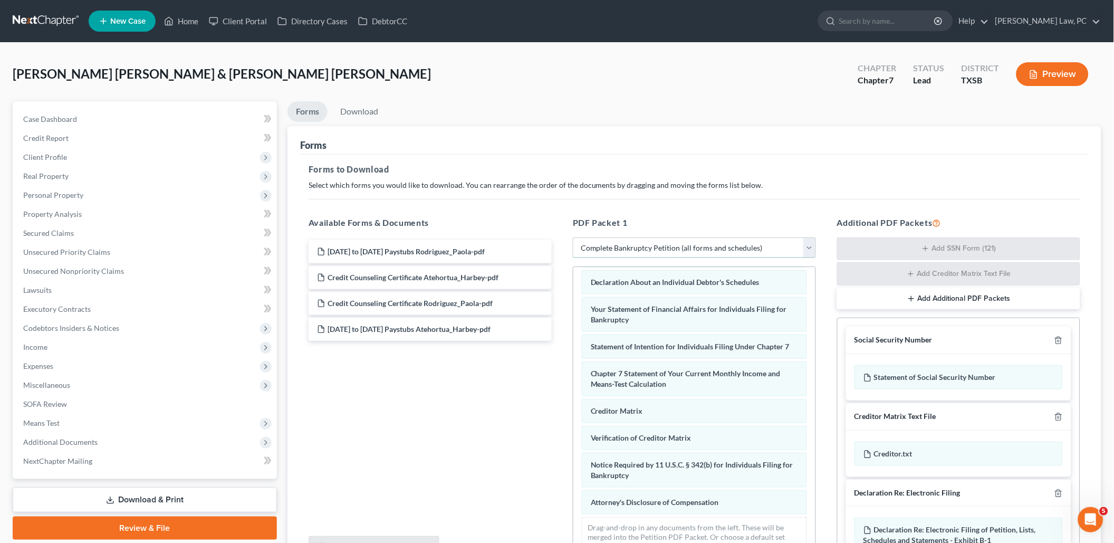
scroll to position [271, 0]
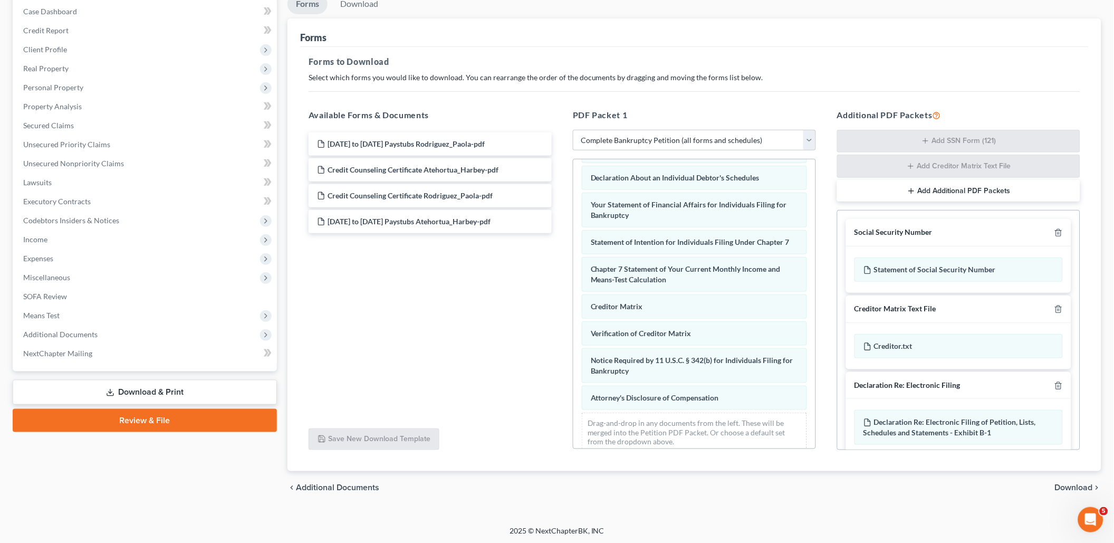
click at [1069, 484] on span "Download" at bounding box center [1074, 488] width 38 height 8
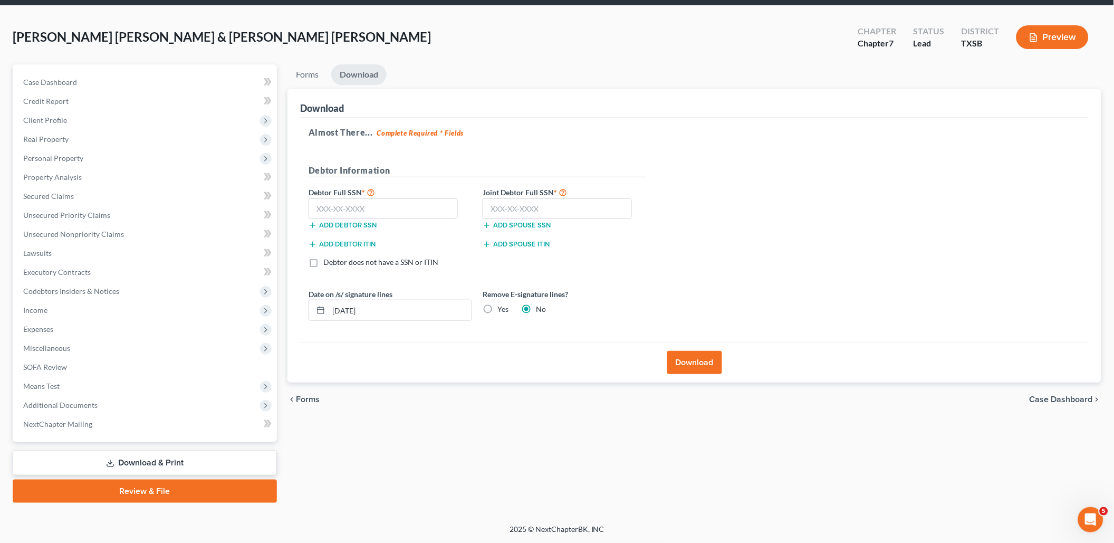
scroll to position [23, 0]
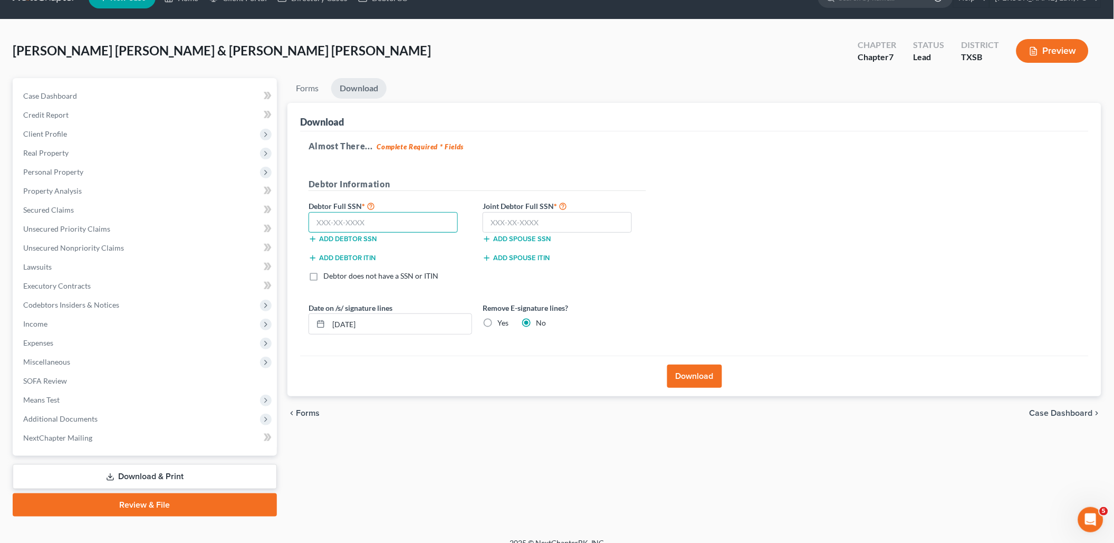
click at [352, 220] on input "text" at bounding box center [382, 222] width 149 height 21
type input "636-08-5723"
click at [558, 223] on input "text" at bounding box center [556, 222] width 149 height 21
type input "726-04-6568"
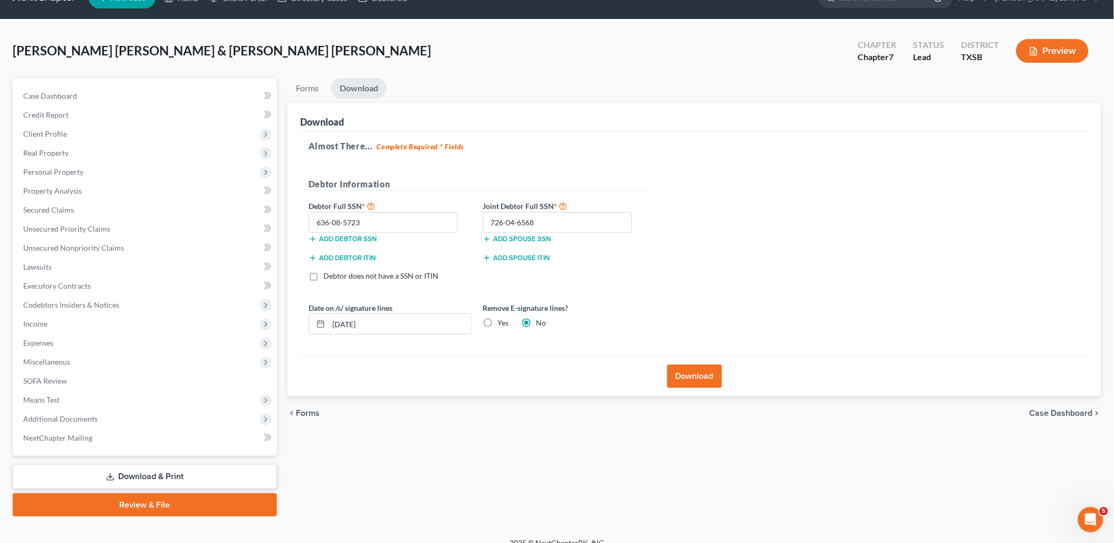
click at [712, 377] on button "Download" at bounding box center [694, 375] width 55 height 23
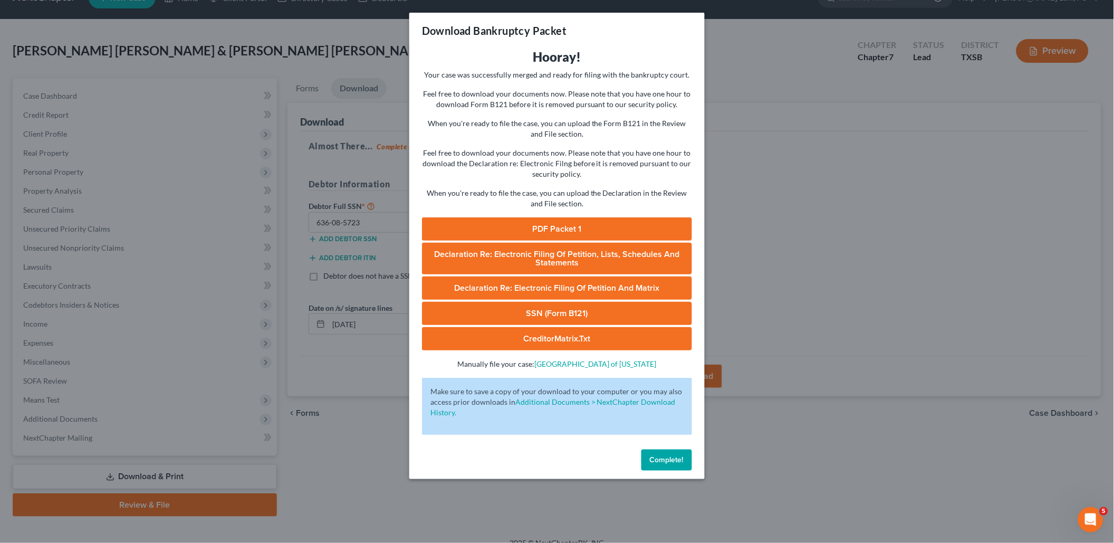
click at [594, 222] on link "PDF Packet 1" at bounding box center [557, 228] width 270 height 23
click at [547, 308] on link "SSN (Form B121)" at bounding box center [557, 313] width 270 height 23
click at [442, 249] on span "Declaration Re: Electronic Filing of Petition, Lists, Schedules and Statements" at bounding box center [556, 258] width 245 height 19
click at [672, 455] on span "Complete!" at bounding box center [667, 459] width 34 height 9
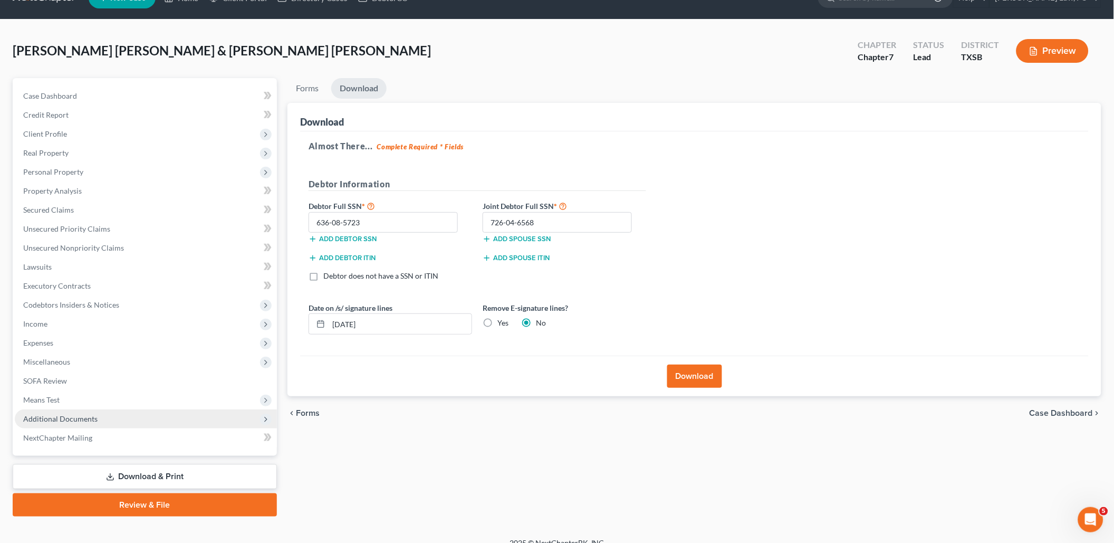
click at [66, 414] on span "Additional Documents" at bounding box center [60, 418] width 74 height 9
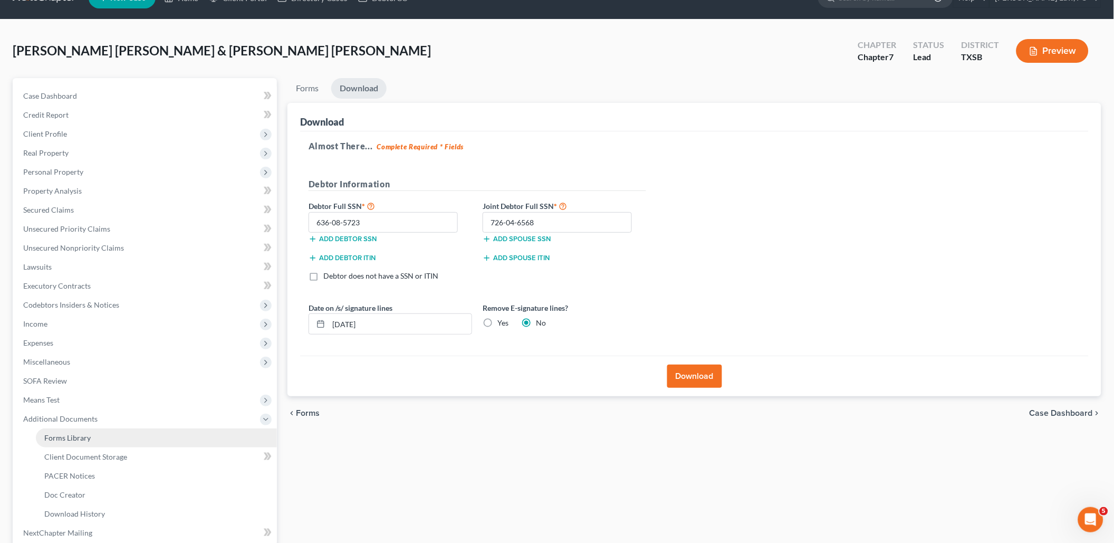
click at [108, 430] on link "Forms Library" at bounding box center [156, 437] width 241 height 19
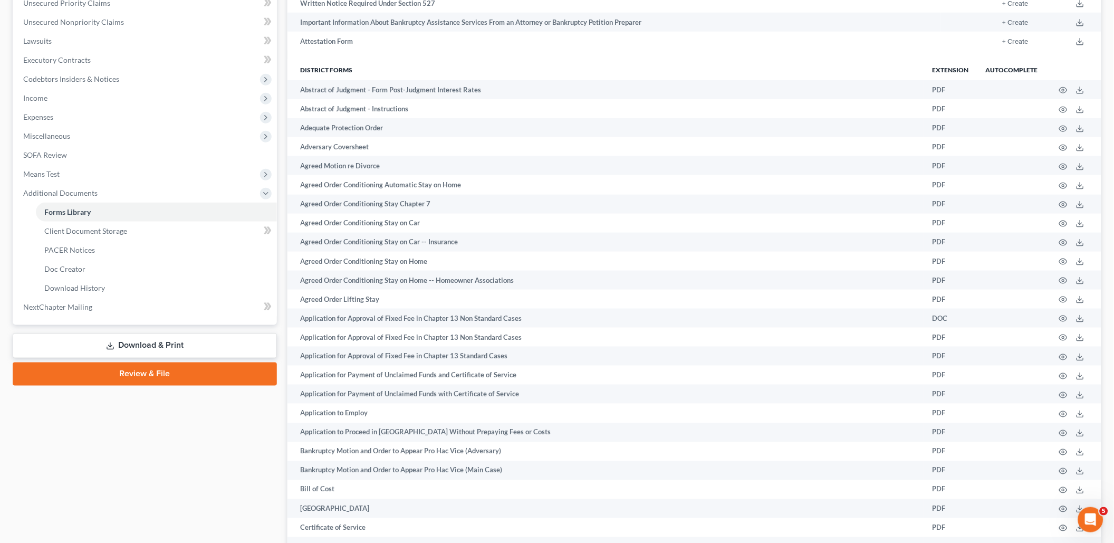
scroll to position [254, 0]
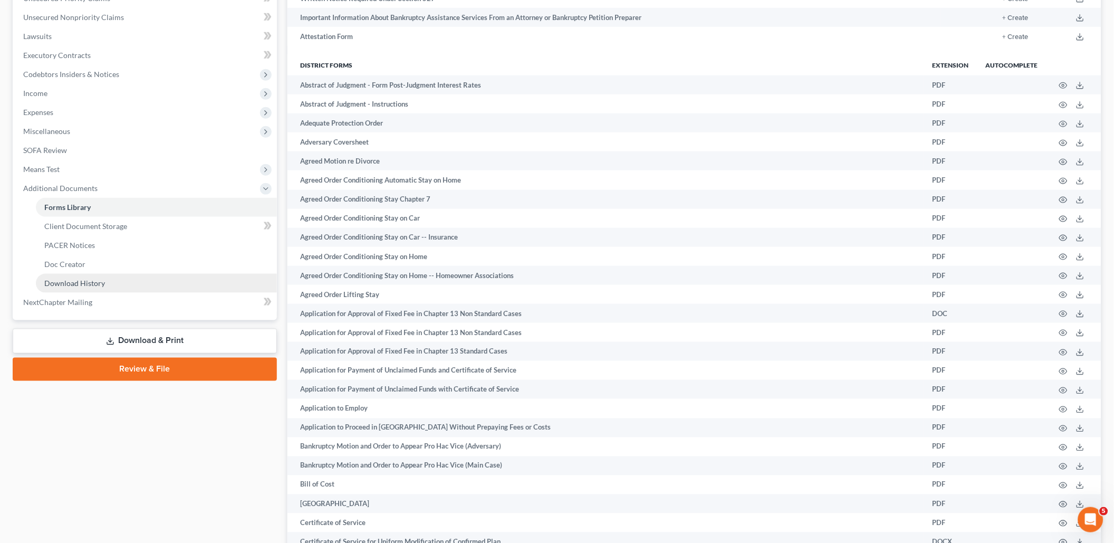
click at [82, 278] on span "Download History" at bounding box center [74, 282] width 61 height 9
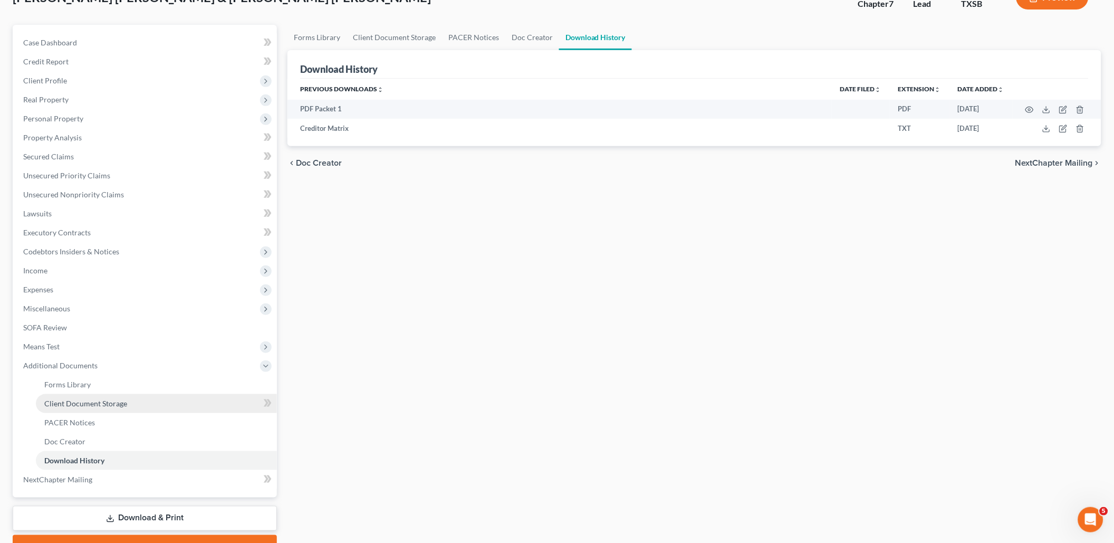
scroll to position [80, 0]
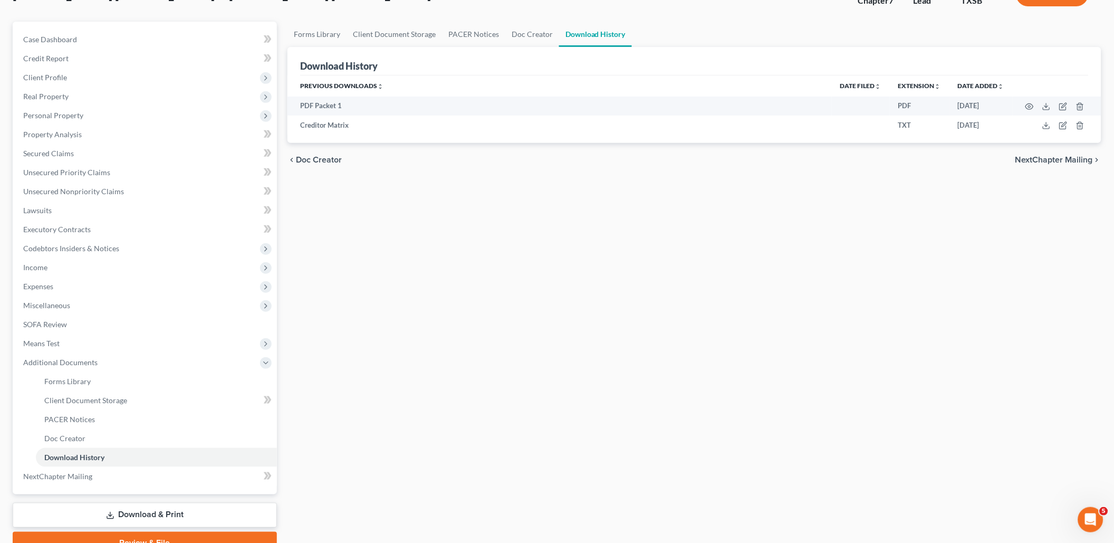
click at [104, 502] on link "Download & Print" at bounding box center [145, 514] width 264 height 25
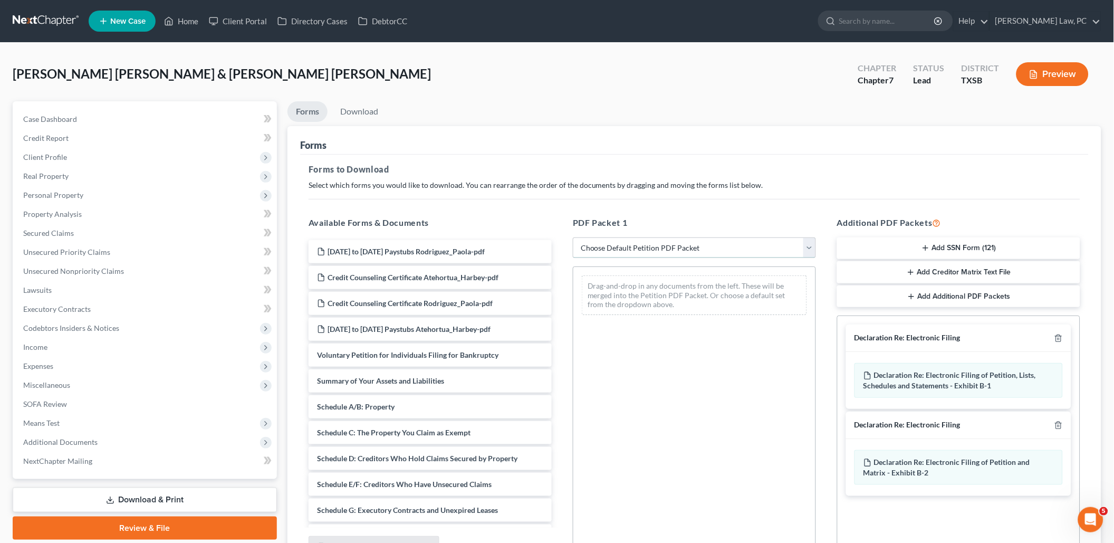
select select "0"
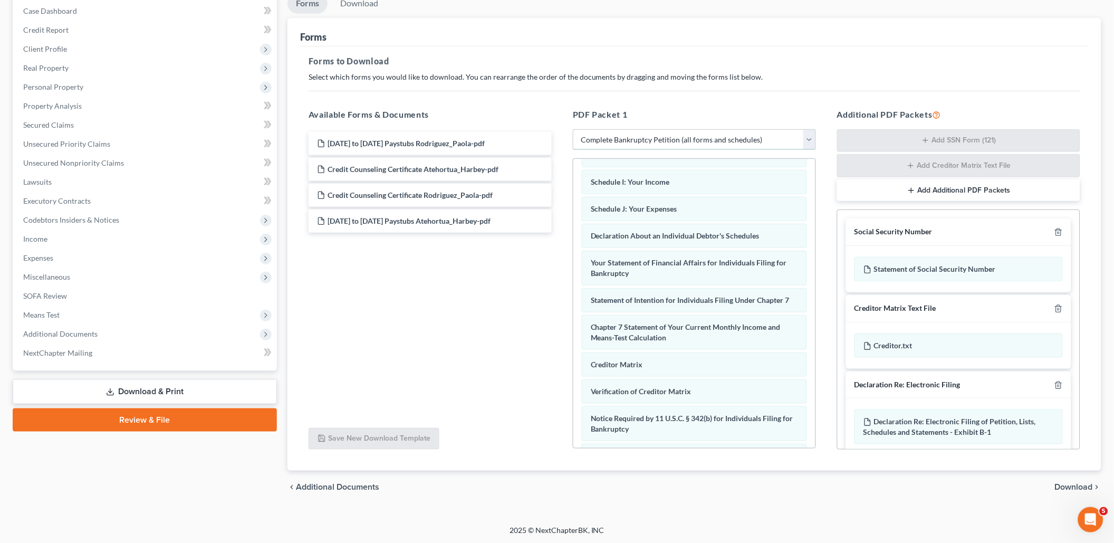
scroll to position [108, 0]
click at [1065, 484] on span "Download" at bounding box center [1074, 488] width 38 height 8
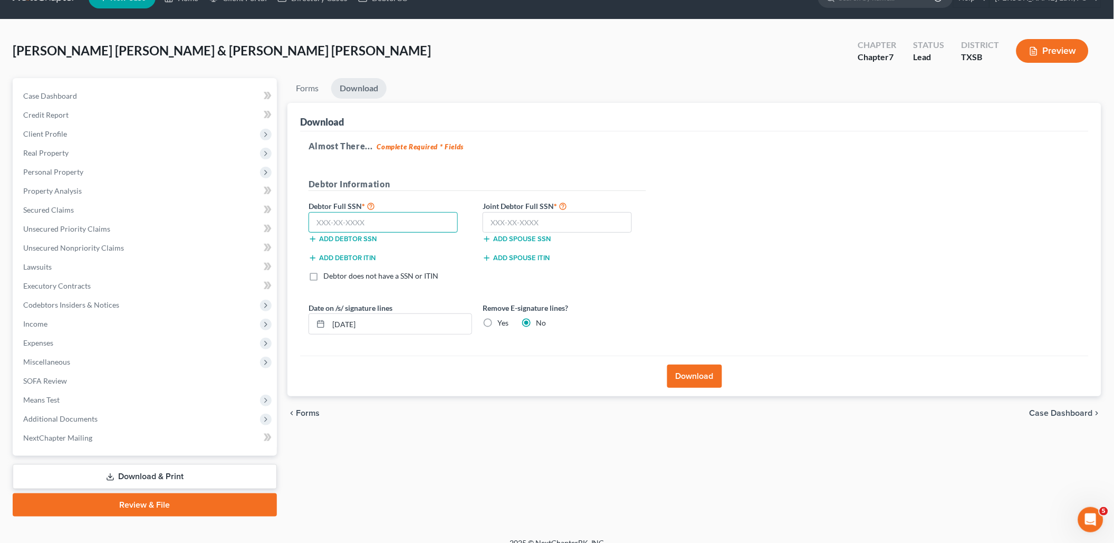
click at [387, 218] on input "text" at bounding box center [382, 222] width 149 height 21
type input "636-08-5723"
click at [527, 226] on input "text" at bounding box center [556, 222] width 149 height 21
type input "726-04-6568"
click at [697, 372] on button "Download" at bounding box center [694, 375] width 55 height 23
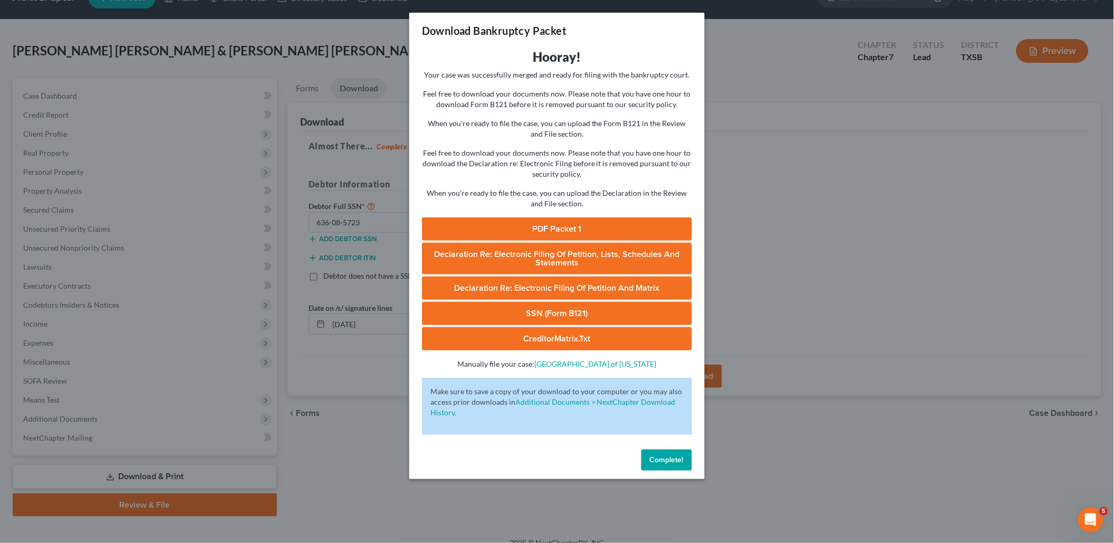
click at [545, 283] on link "Declaration Re: Electronic Filing of Petition and Matrix" at bounding box center [557, 287] width 270 height 23
click at [554, 249] on span "Declaration Re: Electronic Filing of Petition, Lists, Schedules and Statements" at bounding box center [556, 258] width 245 height 19
click at [470, 279] on link "Declaration Re: Electronic Filing of Petition and Matrix" at bounding box center [557, 287] width 270 height 23
click at [566, 335] on link "CreditorMatrix.txt" at bounding box center [557, 338] width 270 height 23
click at [655, 455] on span "Complete!" at bounding box center [667, 459] width 34 height 9
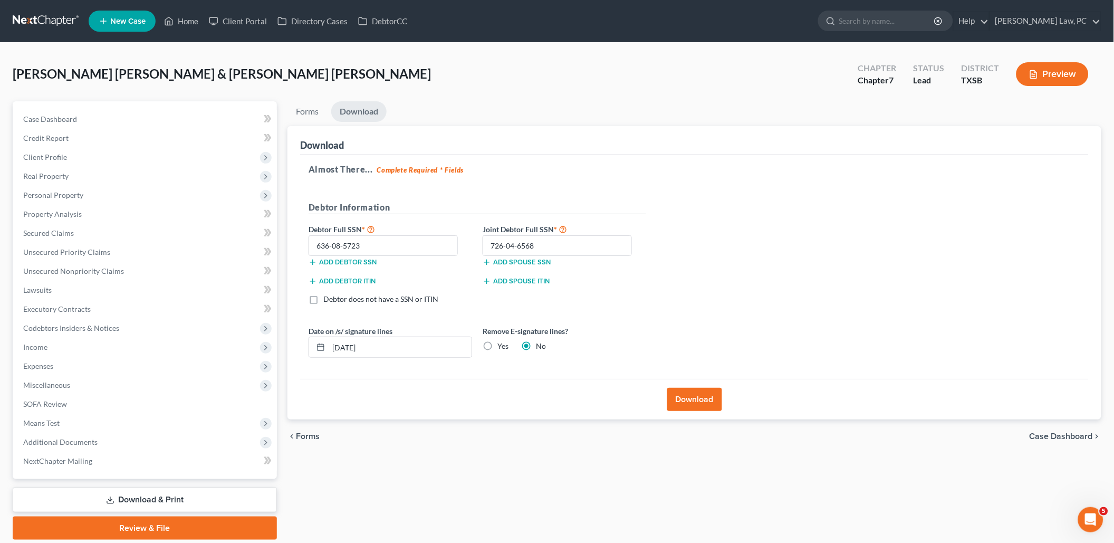
scroll to position [0, 0]
click at [58, 12] on link at bounding box center [46, 21] width 67 height 19
